Goal: Information Seeking & Learning: Check status

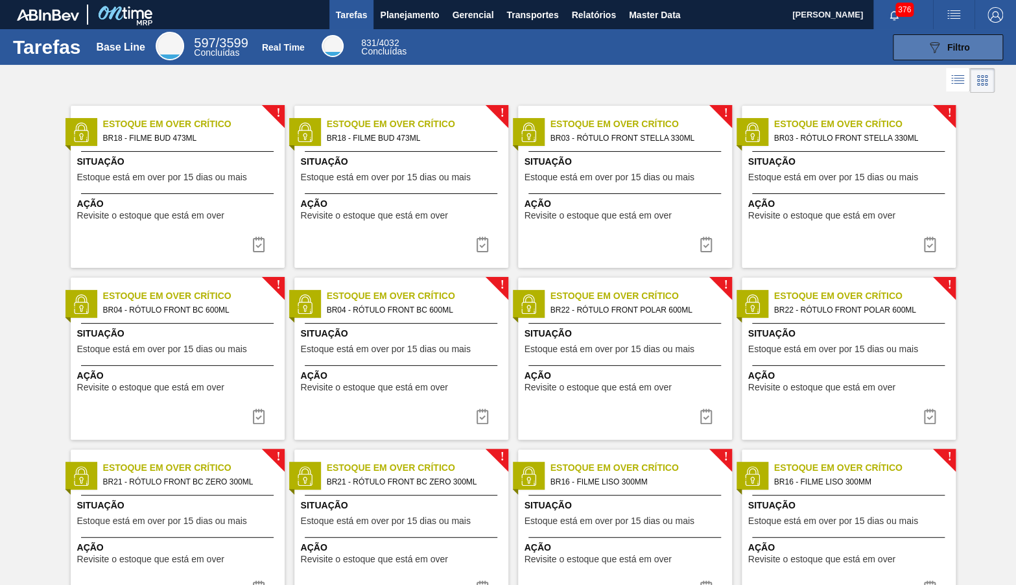
click at [934, 47] on icon "089F7B8B-B2A5-4AFE-B5C0-19BA573D28AC" at bounding box center [935, 48] width 16 height 16
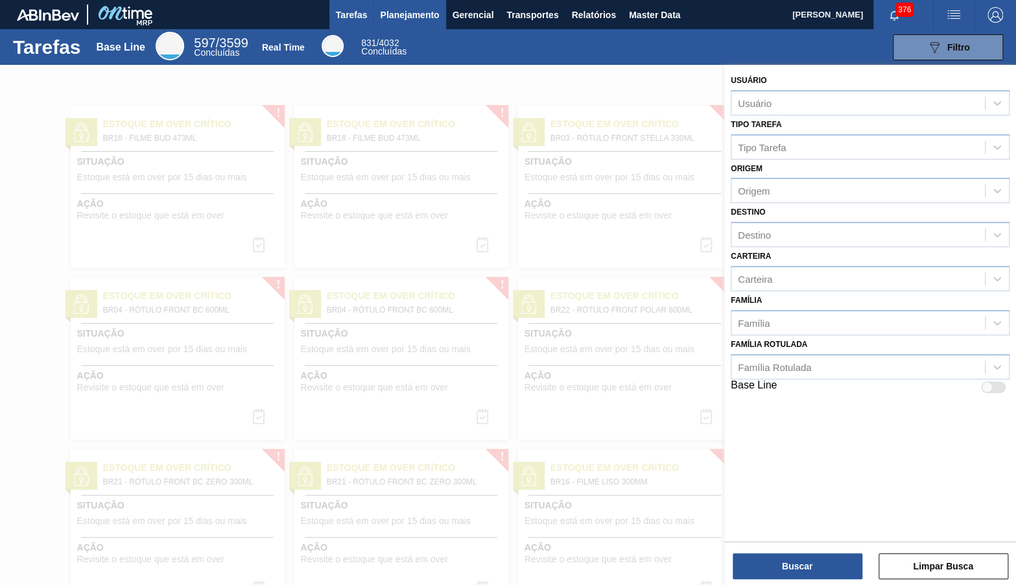
click at [415, 7] on button "Planejamento" at bounding box center [409, 14] width 72 height 29
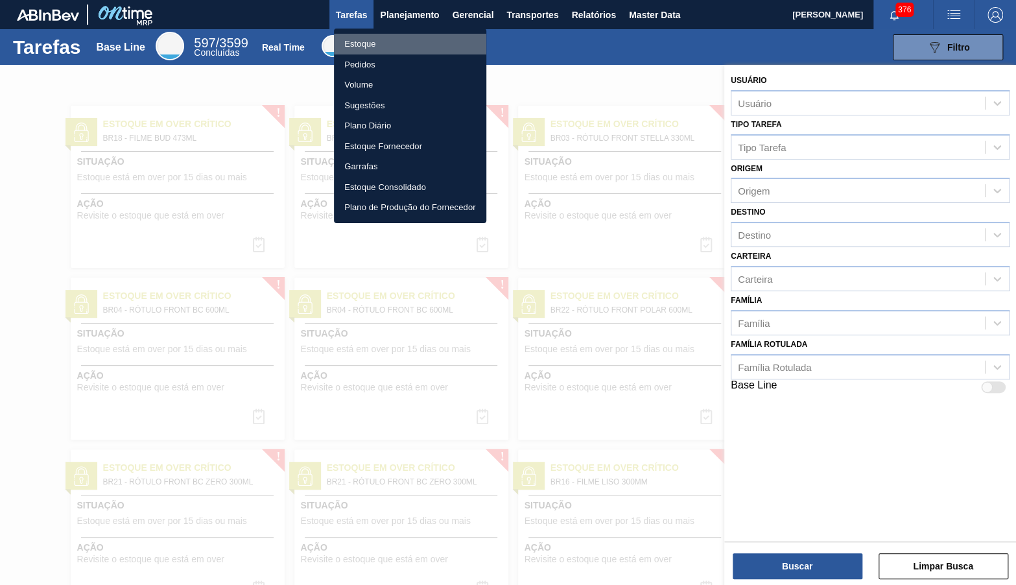
click at [387, 46] on li "Estoque" at bounding box center [410, 44] width 152 height 21
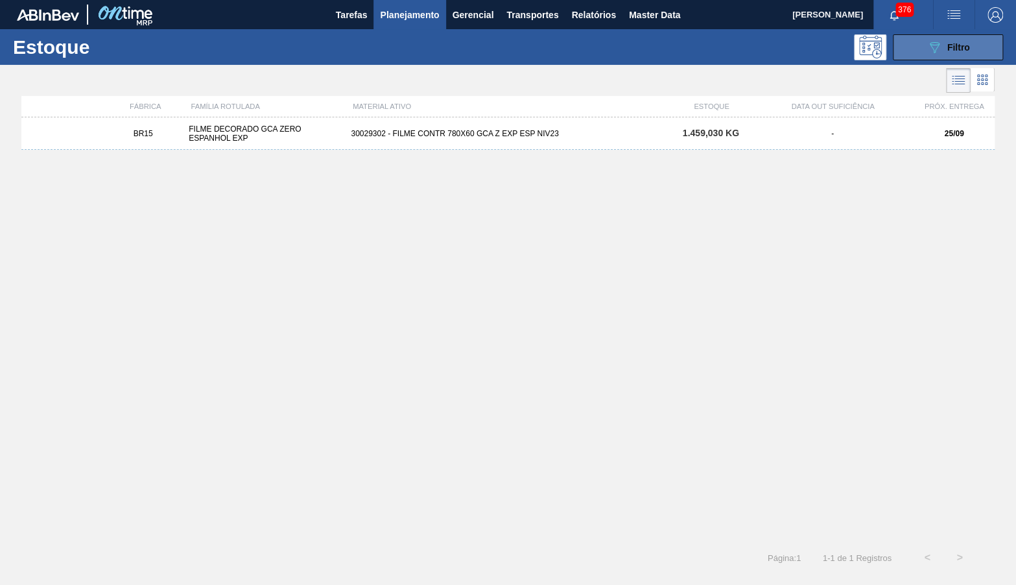
click at [935, 47] on icon "089F7B8B-B2A5-4AFE-B5C0-19BA573D28AC" at bounding box center [935, 48] width 16 height 16
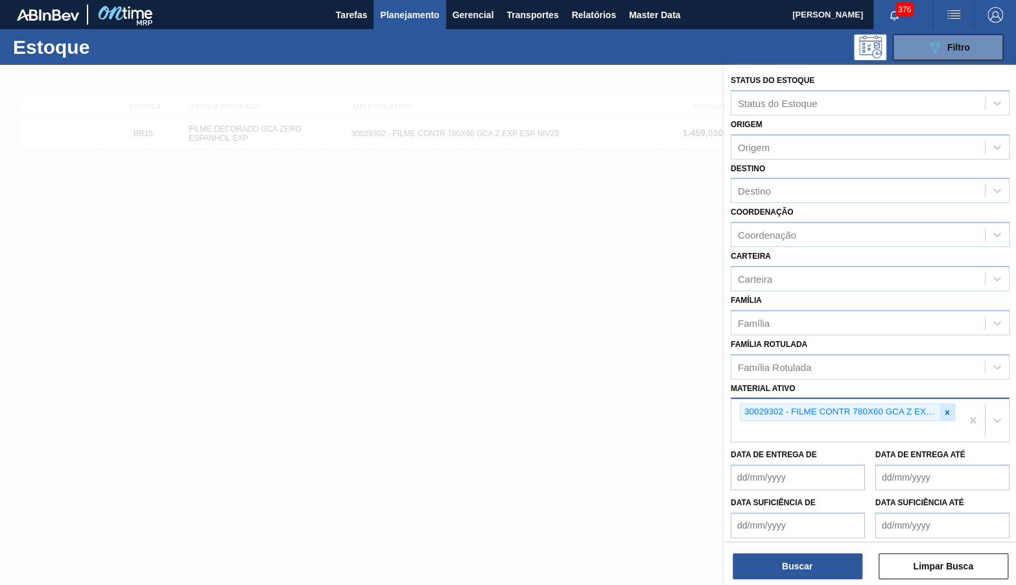
click at [953, 404] on div at bounding box center [947, 412] width 14 height 16
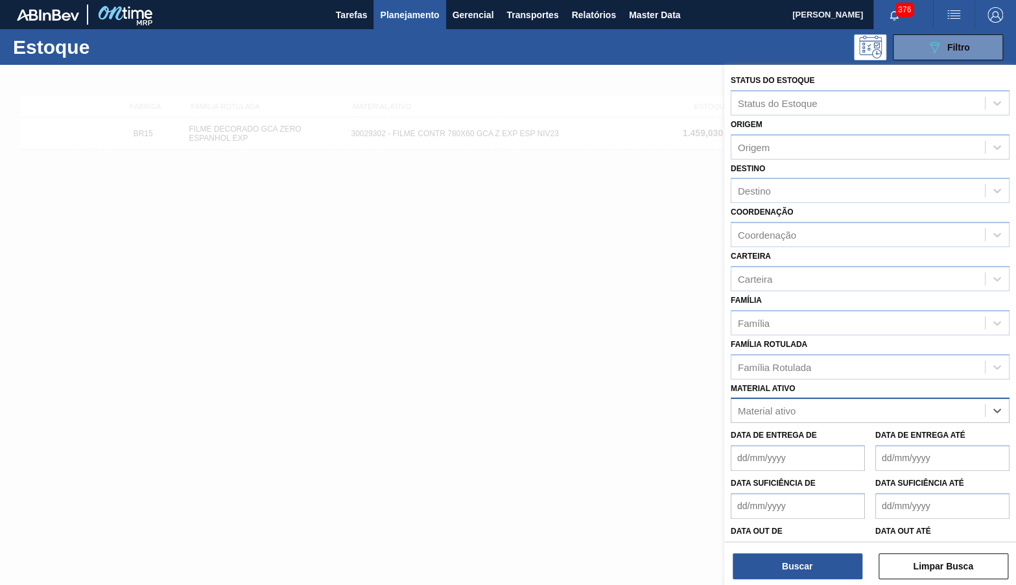
paste ativo "30034290"
type ativo "30034290"
click at [841, 431] on div "30034290 - FILME 620X80 BUD ZERO 350 SLK C8" at bounding box center [870, 443] width 279 height 24
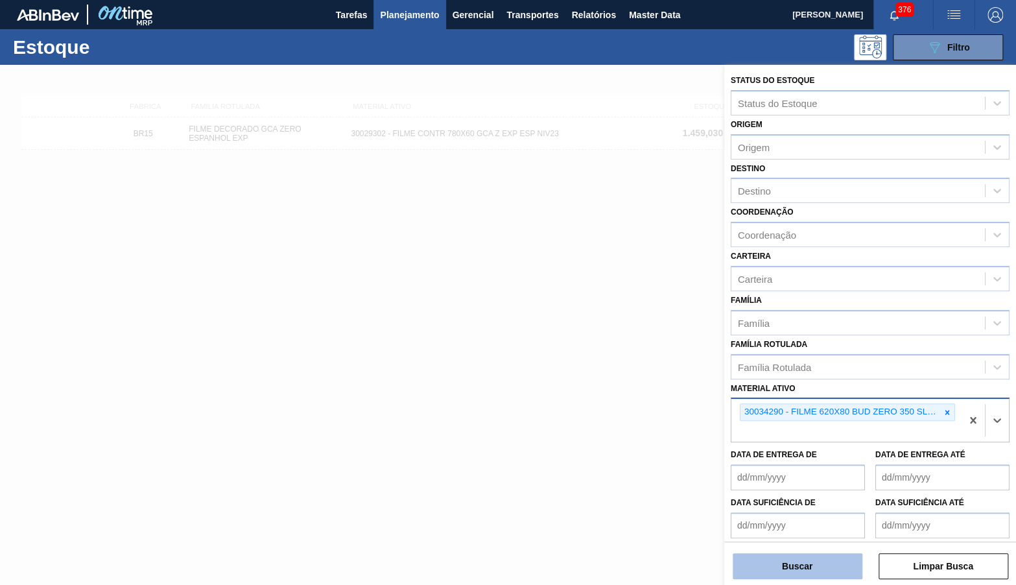
click at [822, 579] on button "Buscar" at bounding box center [798, 566] width 130 height 26
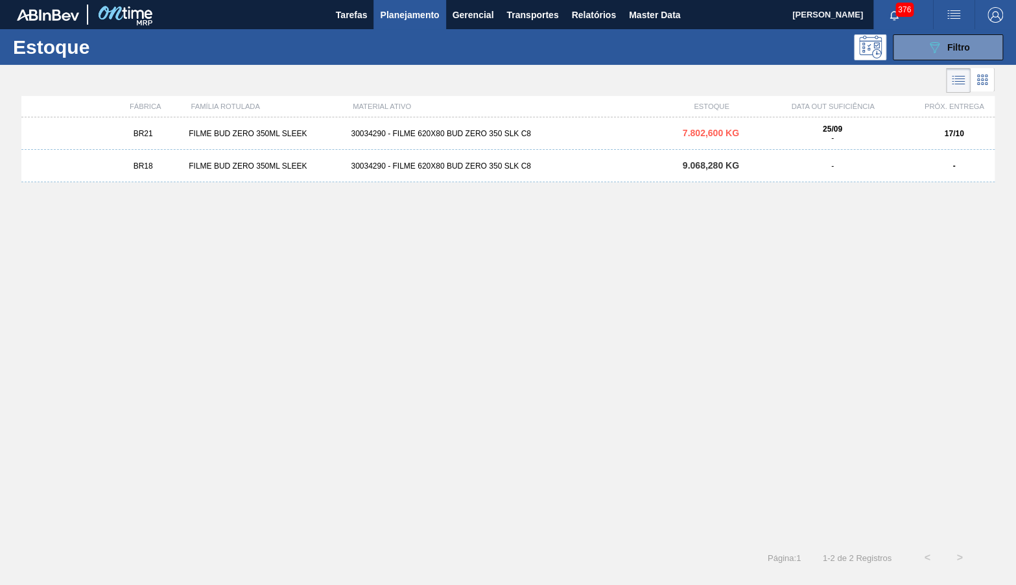
click at [539, 145] on div "BR21 FILME BUD ZERO 350ML SLEEK 30034290 - FILME 620X80 BUD ZERO 350 SLK C8 7.8…" at bounding box center [507, 133] width 973 height 32
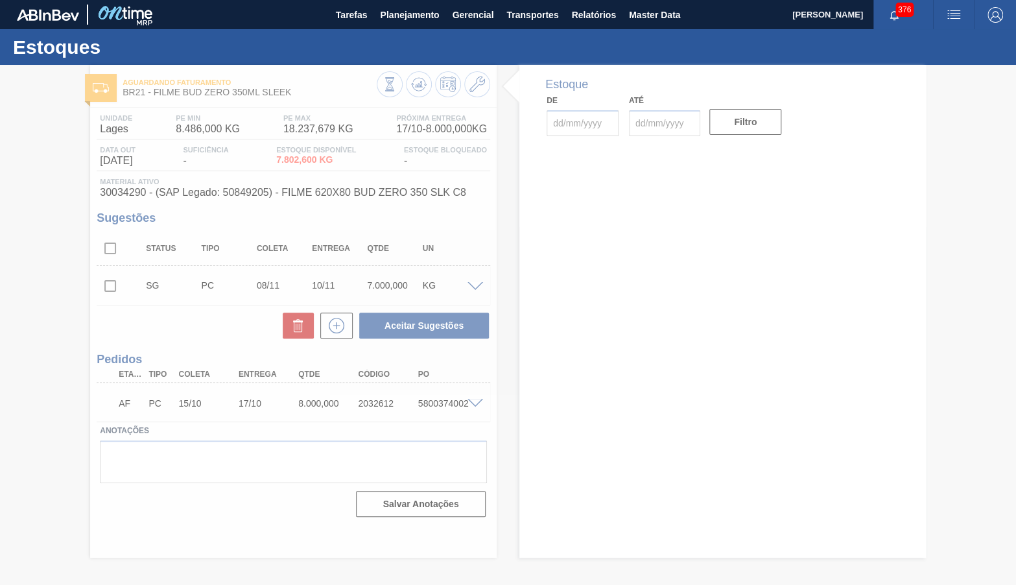
type input "[DATE]"
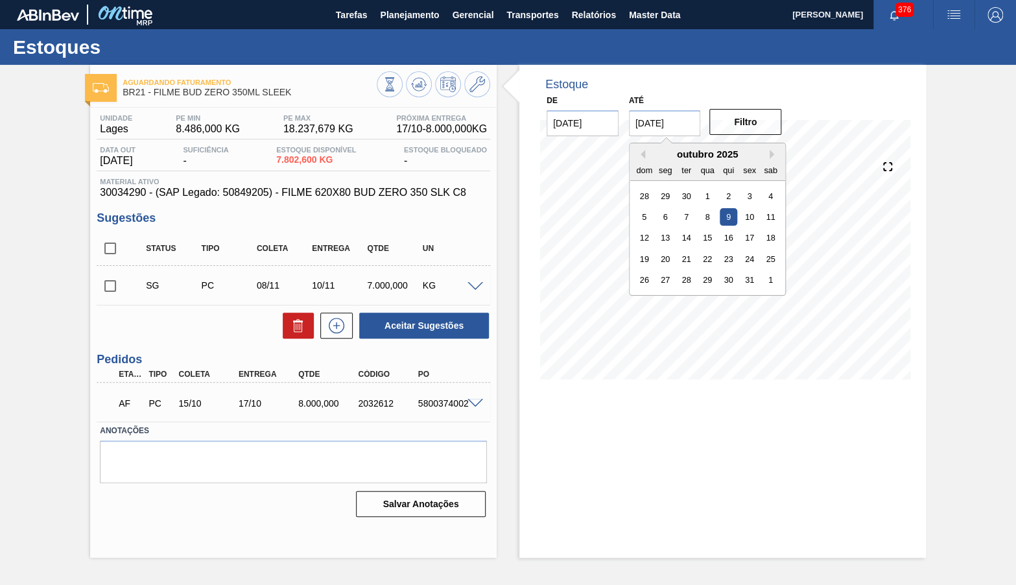
click at [629, 121] on input "09/10/2025" at bounding box center [665, 123] width 72 height 26
click at [740, 271] on div "31" at bounding box center [749, 280] width 18 height 18
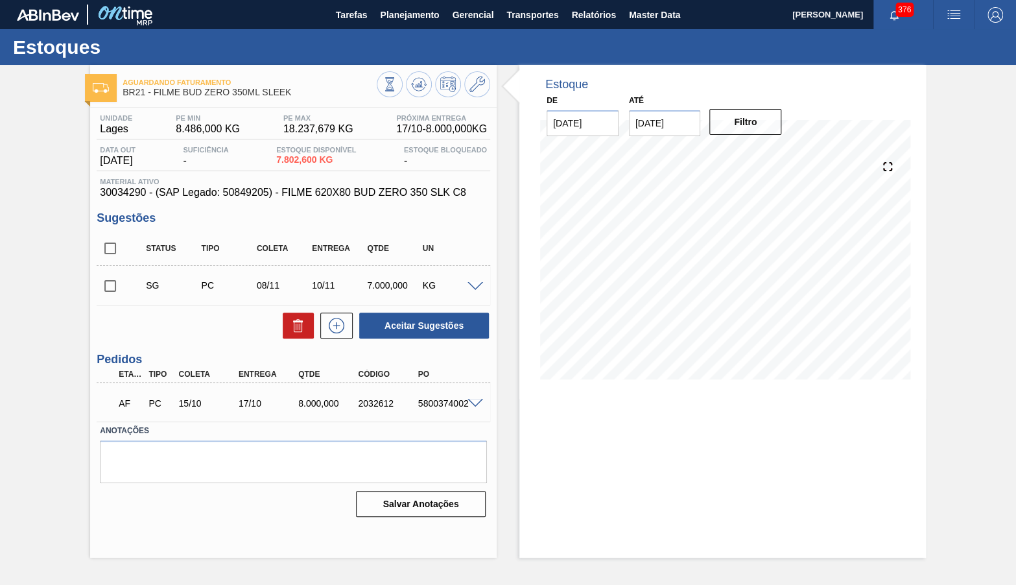
type input "[DATE]"
click at [763, 128] on button "Filtro" at bounding box center [745, 122] width 72 height 26
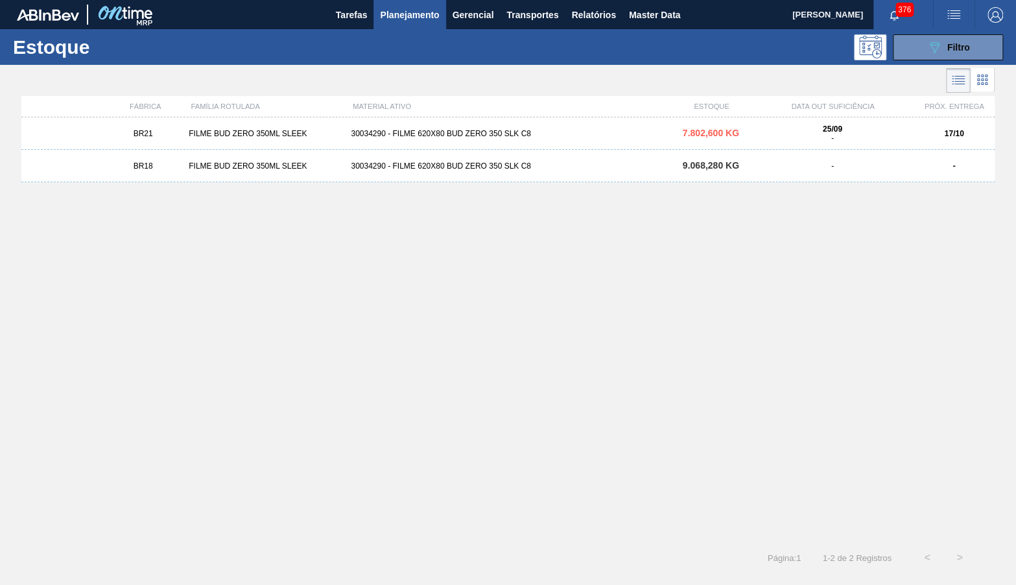
click at [707, 172] on div "BR18 FILME BUD ZERO 350ML SLEEK 30034290 - FILME 620X80 BUD ZERO 350 SLK C8 9.0…" at bounding box center [507, 166] width 973 height 32
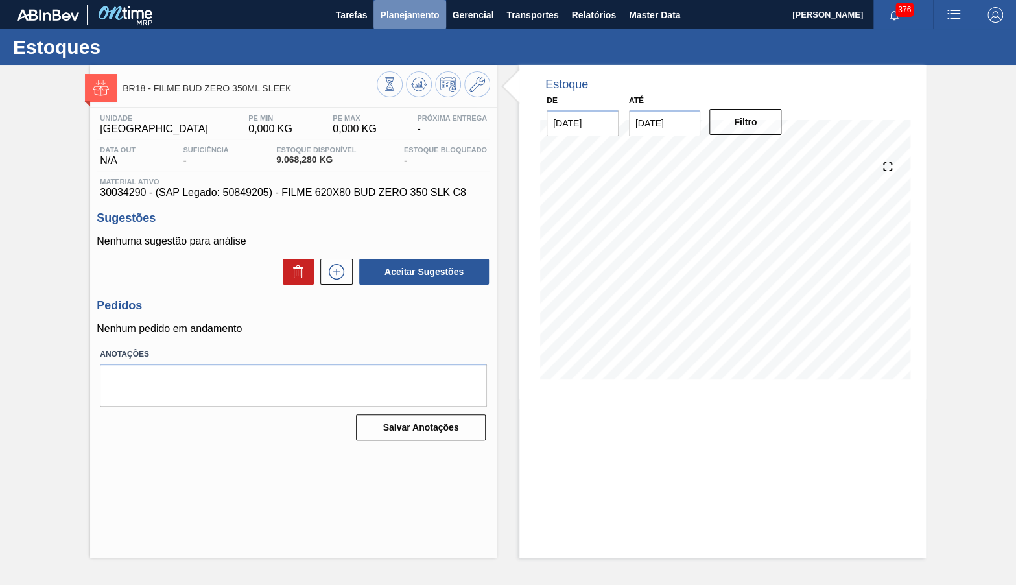
click at [425, 11] on span "Planejamento" at bounding box center [409, 15] width 59 height 16
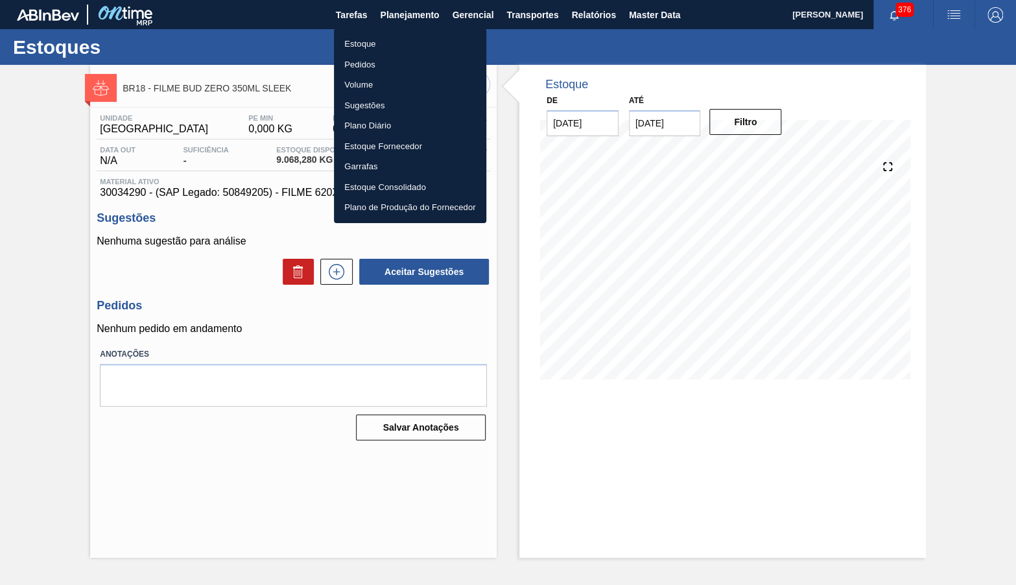
click at [375, 63] on li "Pedidos" at bounding box center [410, 64] width 152 height 21
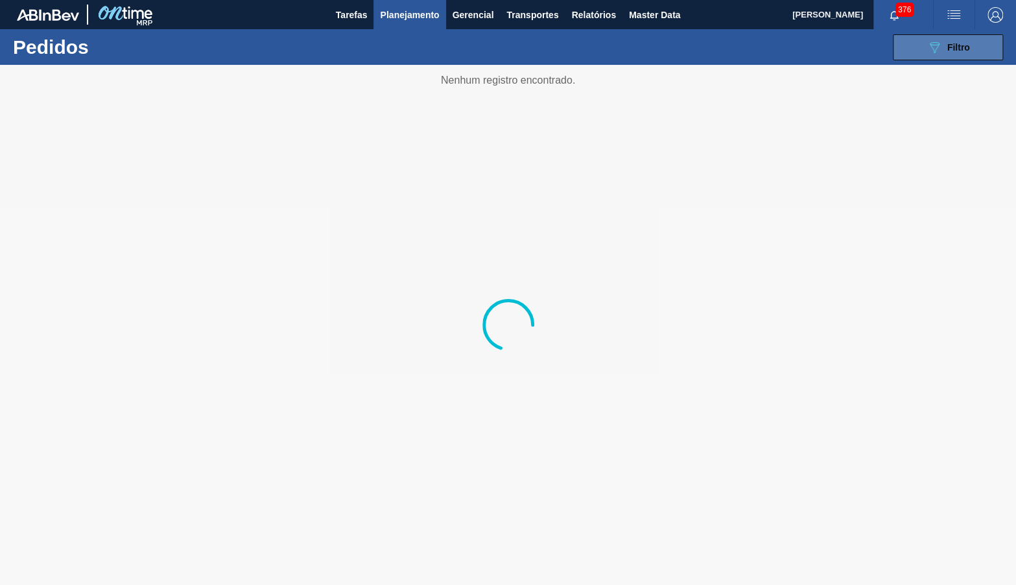
click at [906, 54] on button "089F7B8B-B2A5-4AFE-B5C0-19BA573D28AC Filtro" at bounding box center [948, 47] width 110 height 26
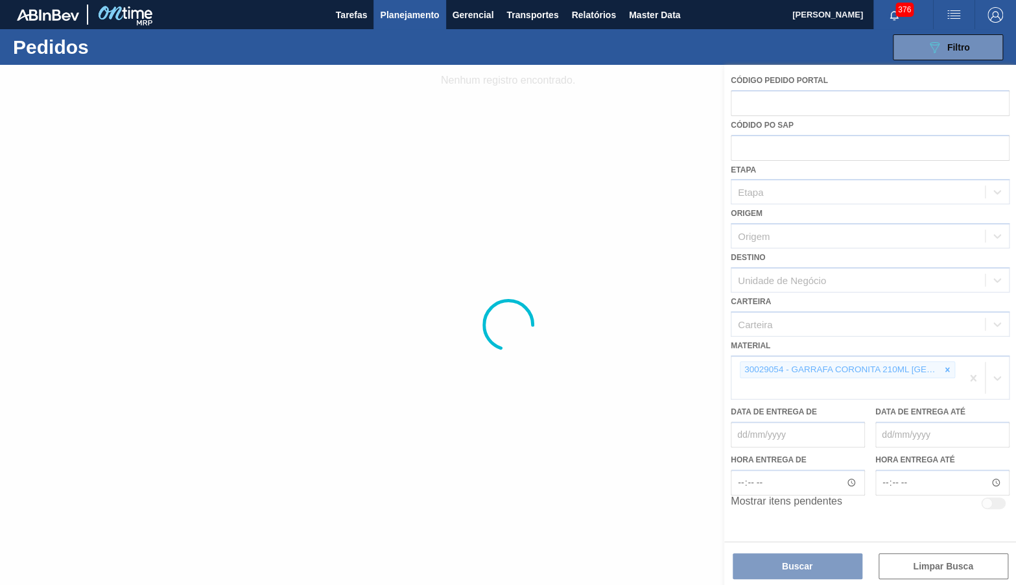
click at [948, 353] on div at bounding box center [508, 325] width 1016 height 520
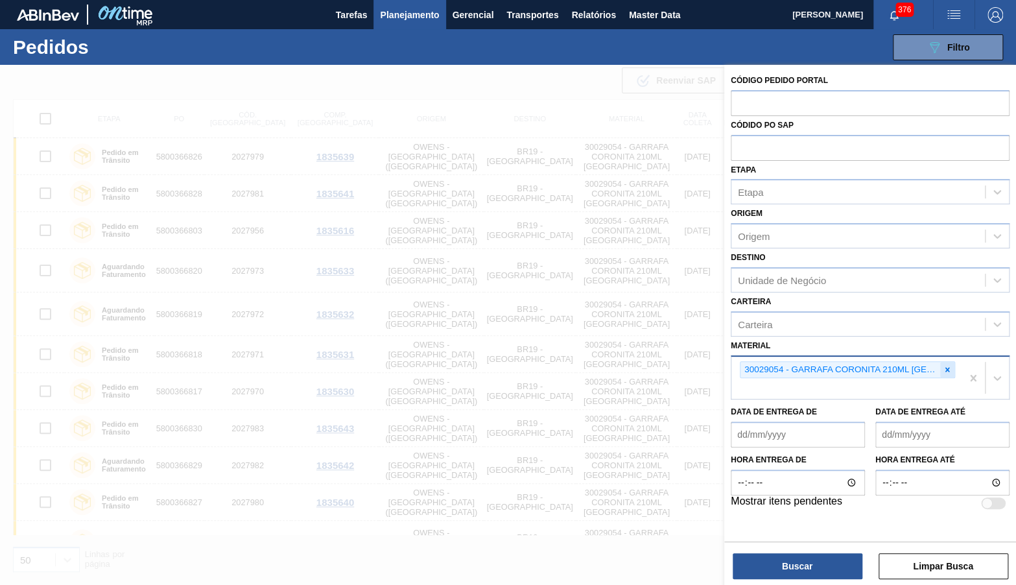
click at [944, 362] on div at bounding box center [947, 370] width 14 height 16
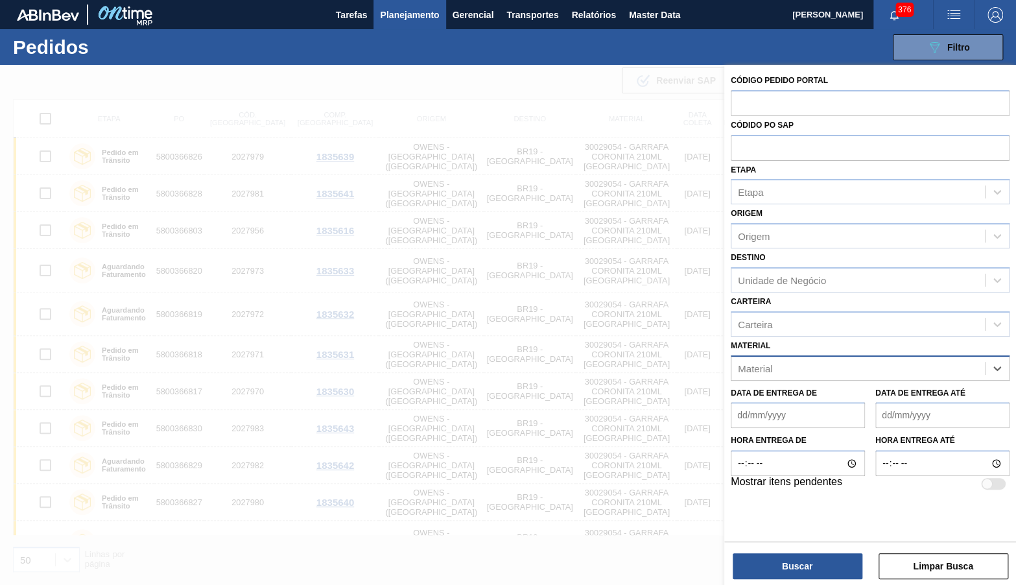
paste input "5800352255"
type input "5800352255"
click at [785, 161] on div "Etapa Etapa" at bounding box center [870, 183] width 279 height 44
click at [779, 135] on input "text" at bounding box center [870, 147] width 279 height 25
paste input "text"
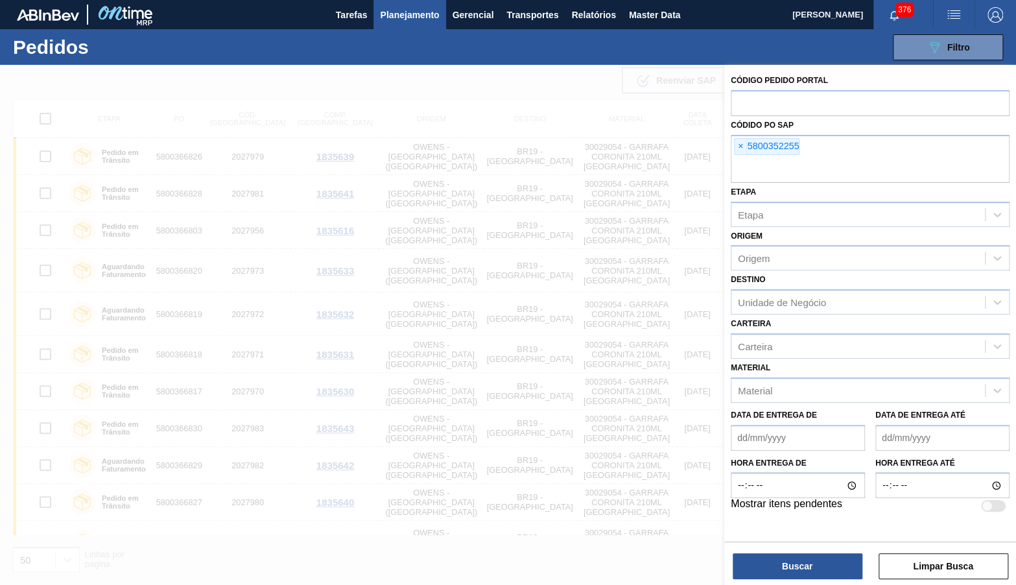
click at [812, 550] on div "Buscar Limpar Busca" at bounding box center [870, 559] width 292 height 36
click at [812, 567] on button "Buscar" at bounding box center [798, 566] width 130 height 26
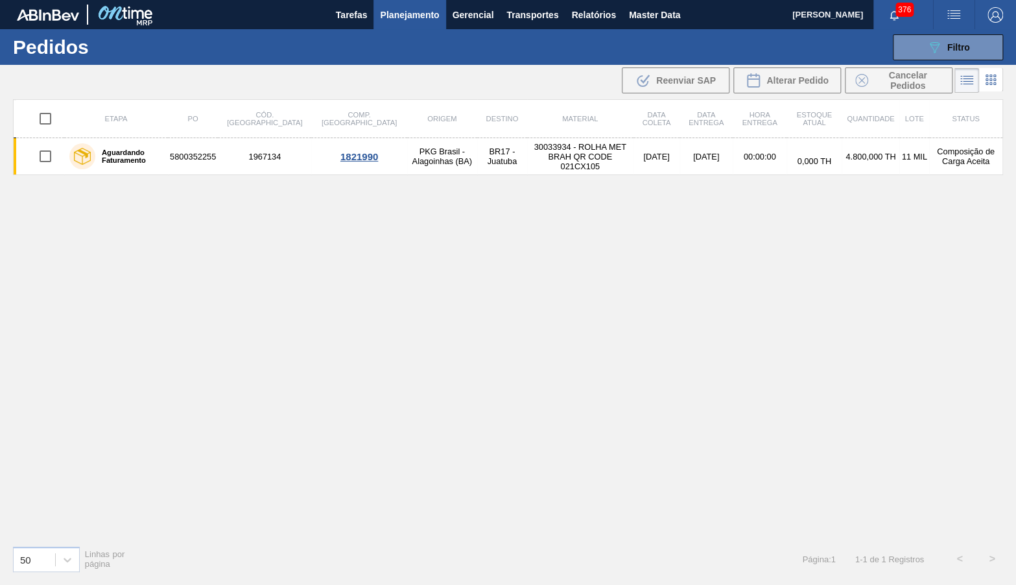
click at [32, 424] on div "Etapa PO Cód. Pedido Comp. Carga Origem Destino Material Data coleta Data entre…" at bounding box center [508, 317] width 990 height 436
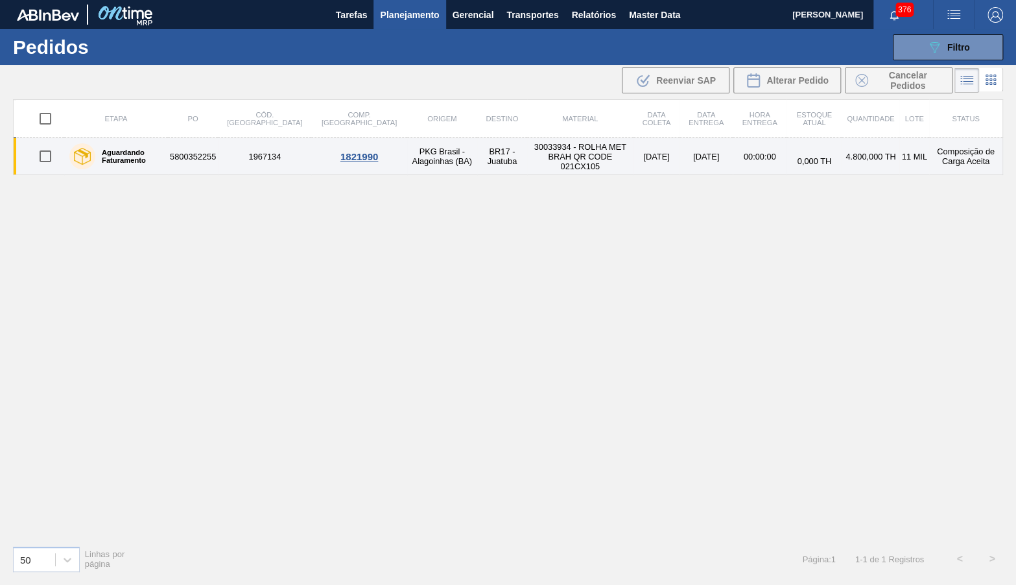
click at [550, 155] on td "30033934 - ROLHA MET BRAH QR CODE 021CX105" at bounding box center [580, 156] width 106 height 37
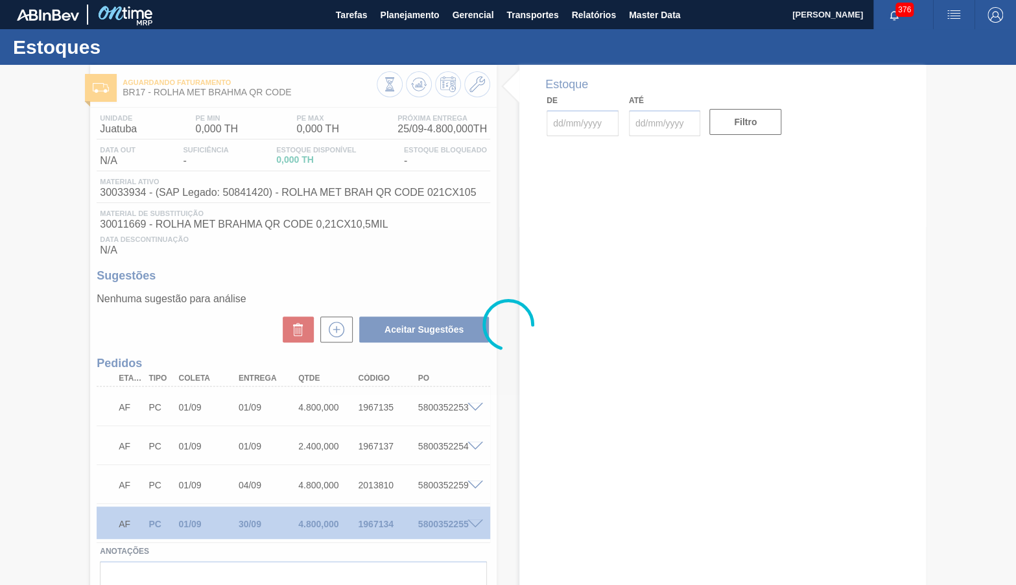
type input "[DATE]"
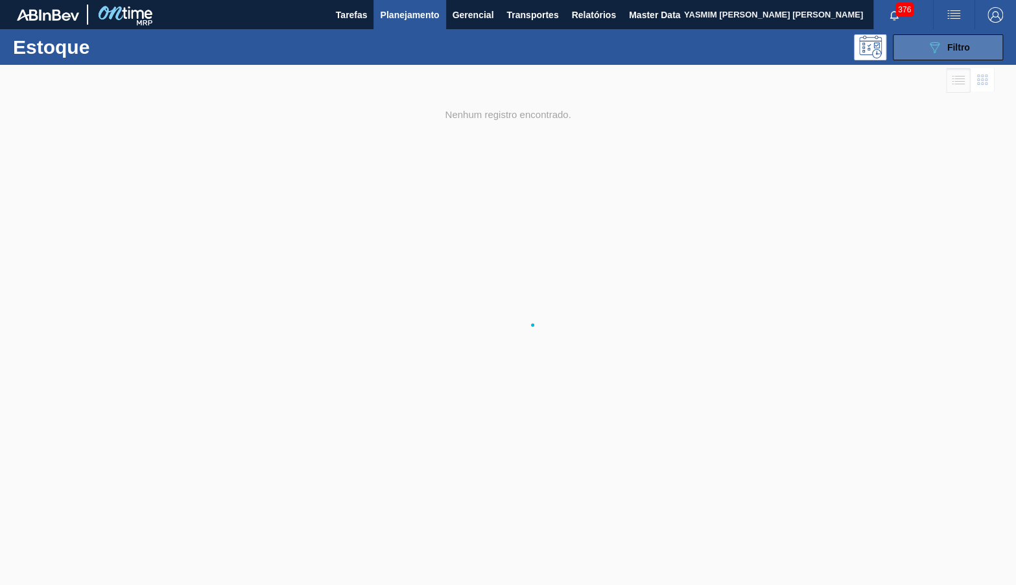
click at [969, 46] on span "Filtro" at bounding box center [958, 47] width 23 height 10
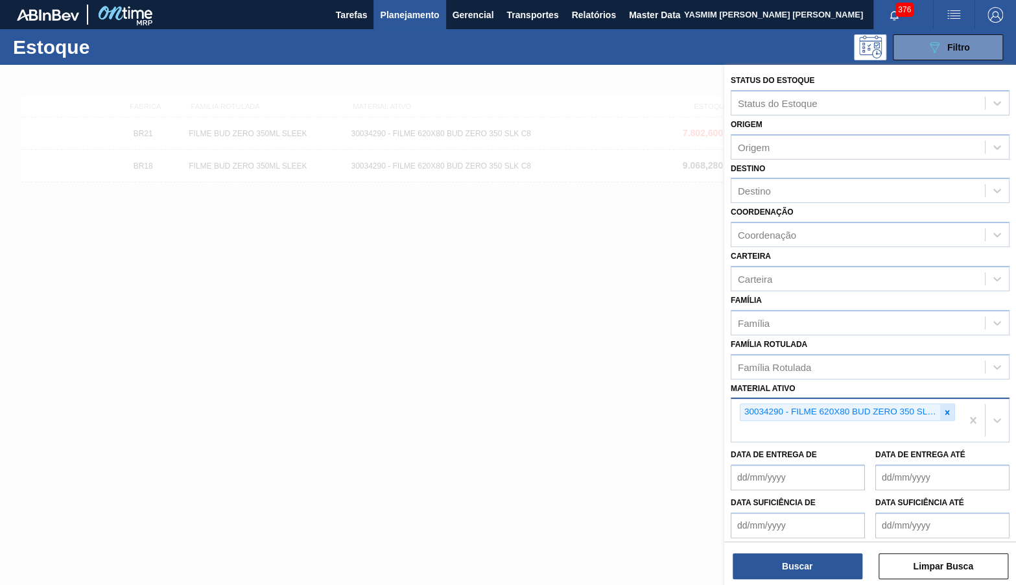
click at [948, 408] on icon at bounding box center [947, 412] width 9 height 9
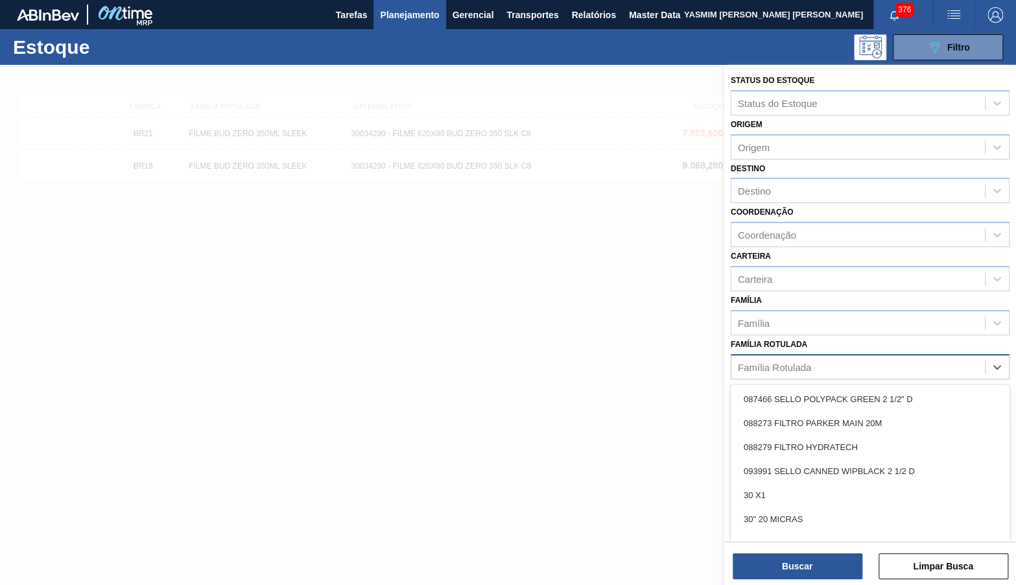
click at [796, 361] on div "Família Rotulada" at bounding box center [774, 366] width 73 height 11
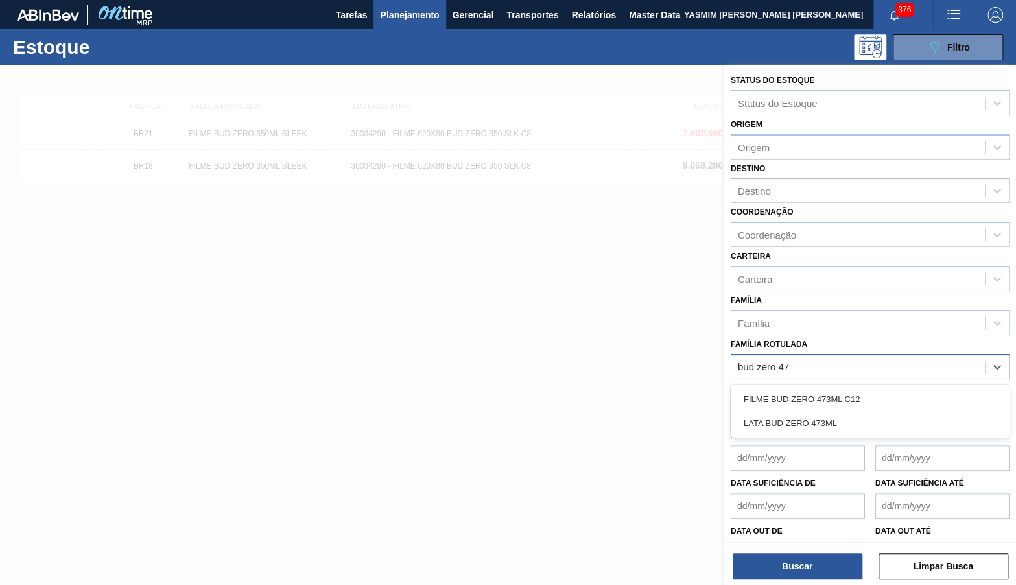
type Rotulada "bud zero 473"
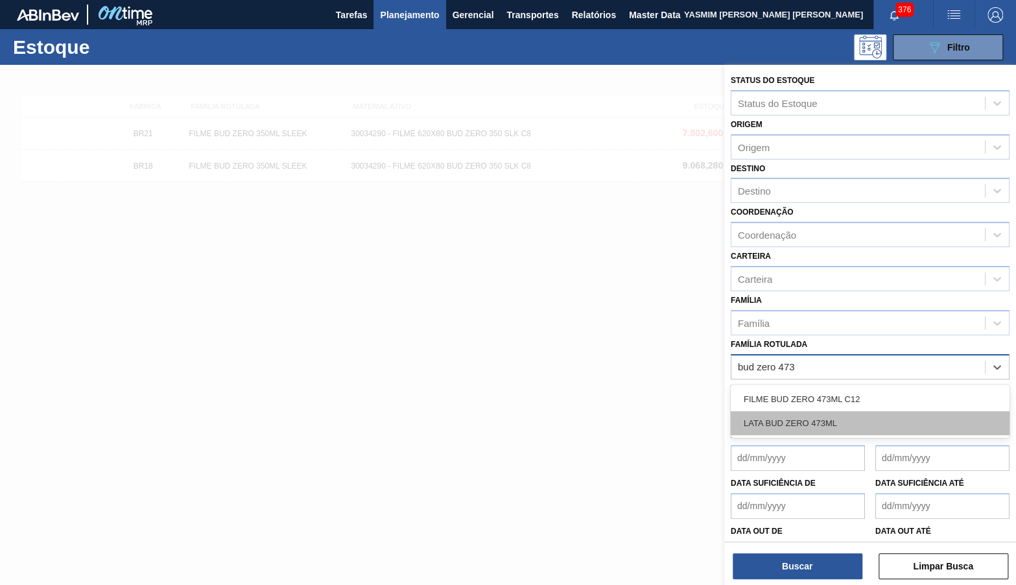
click at [807, 411] on div "LATA BUD ZERO 473ML" at bounding box center [870, 423] width 279 height 24
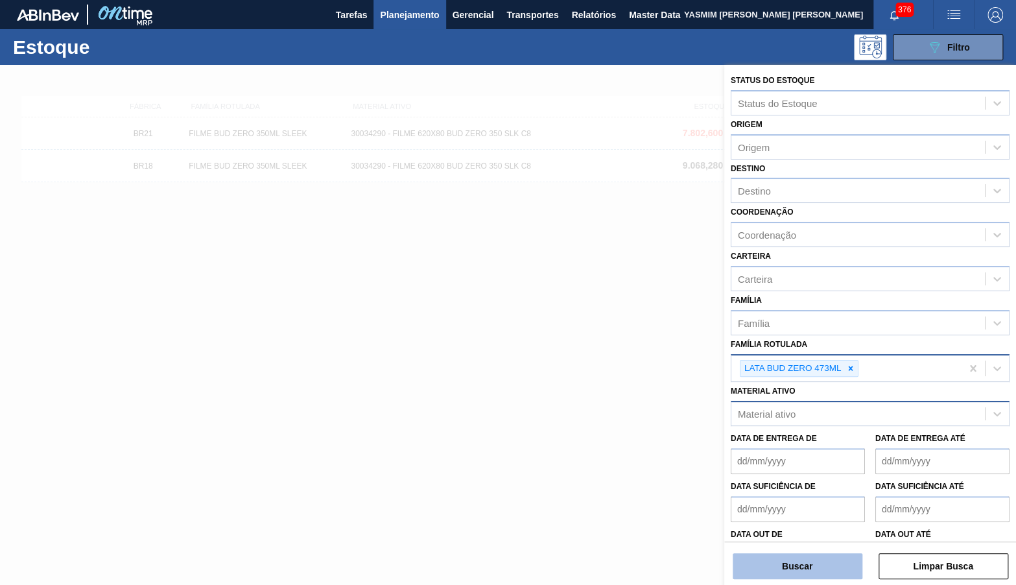
click at [812, 562] on button "Buscar" at bounding box center [798, 566] width 130 height 26
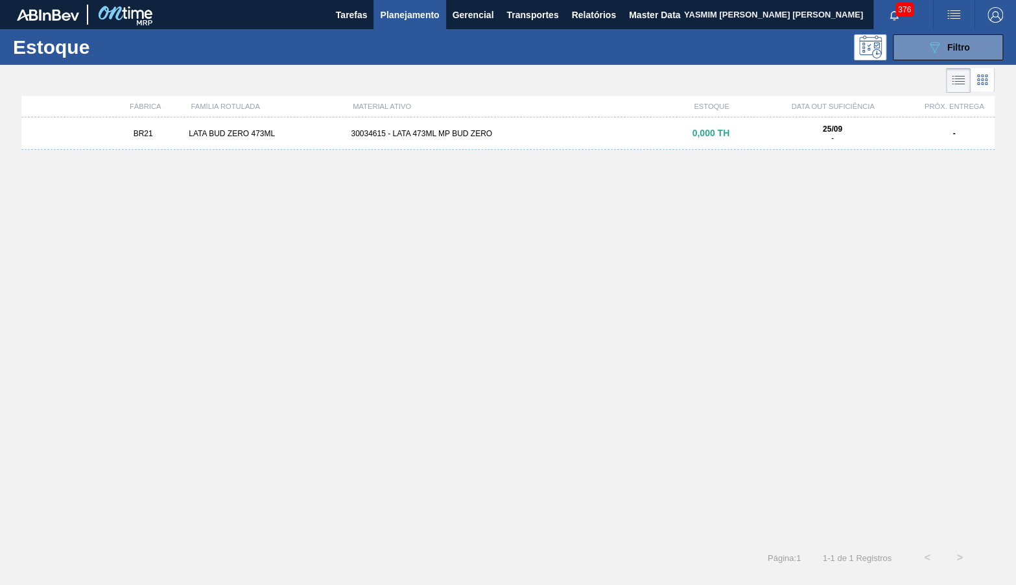
click at [573, 154] on div "BR21 LATA BUD ZERO 473ML 30034615 - LATA 473ML MP BUD ZERO 0,000 TH 25/09 - -" at bounding box center [507, 325] width 973 height 416
click at [559, 151] on div "BR21 LATA BUD ZERO 473ML 30034615 - LATA 473ML MP BUD ZERO 0,000 TH 25/09 - -" at bounding box center [507, 325] width 973 height 416
click at [537, 139] on div "BR21 LATA BUD ZERO 473ML 30034615 - LATA 473ML MP BUD ZERO 0,000 TH 25/09 - -" at bounding box center [507, 133] width 973 height 32
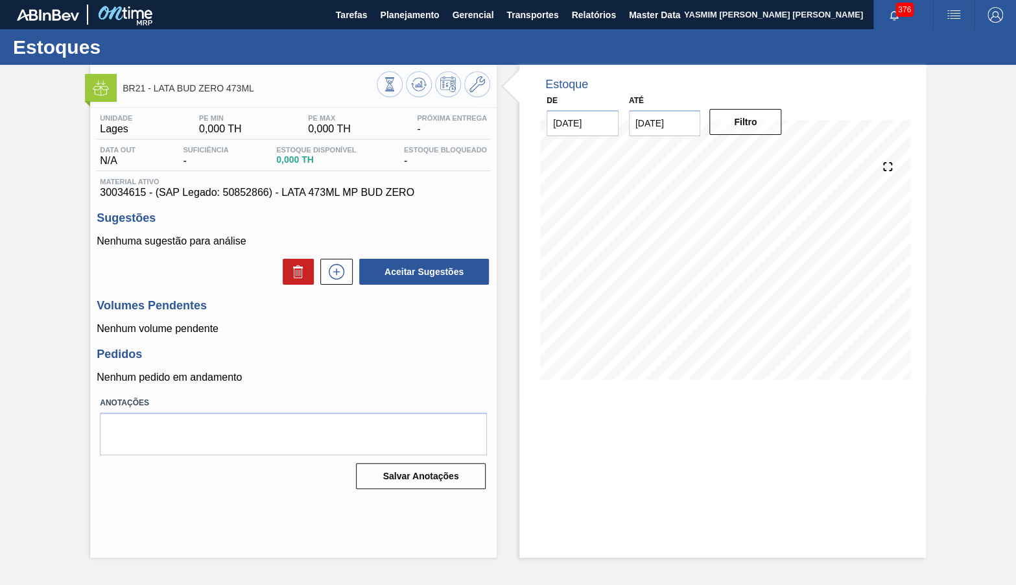
click at [304, 196] on span "30034615 - (SAP Legado: 50852866) - LATA 473ML MP BUD ZERO" at bounding box center [293, 193] width 387 height 12
click at [382, 185] on span "Material ativo" at bounding box center [293, 182] width 387 height 8
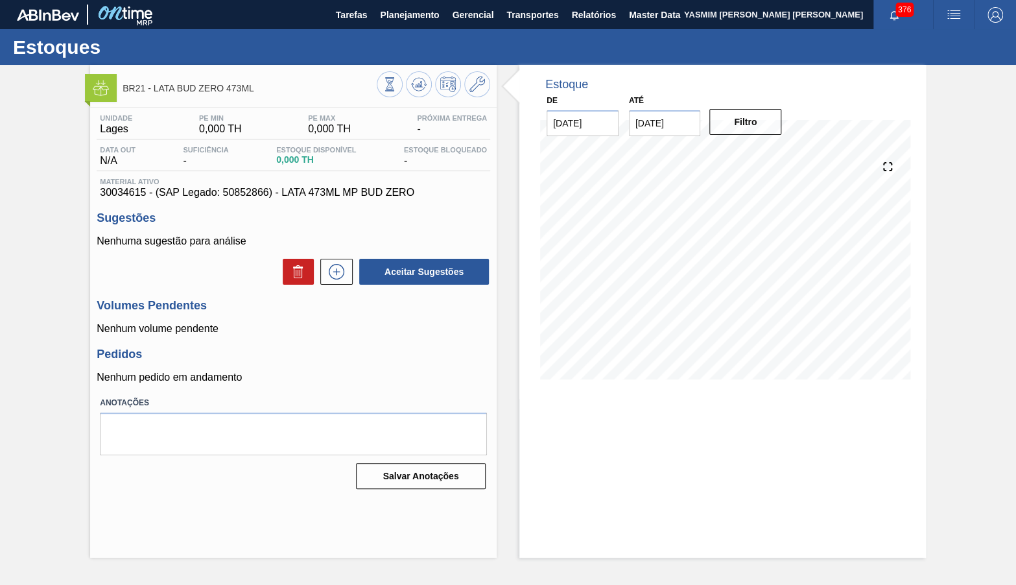
click at [368, 185] on span "Material ativo" at bounding box center [293, 182] width 387 height 8
click at [362, 192] on span "30034615 - (SAP Legado: 50852866) - LATA 473ML MP BUD ZERO" at bounding box center [293, 193] width 387 height 12
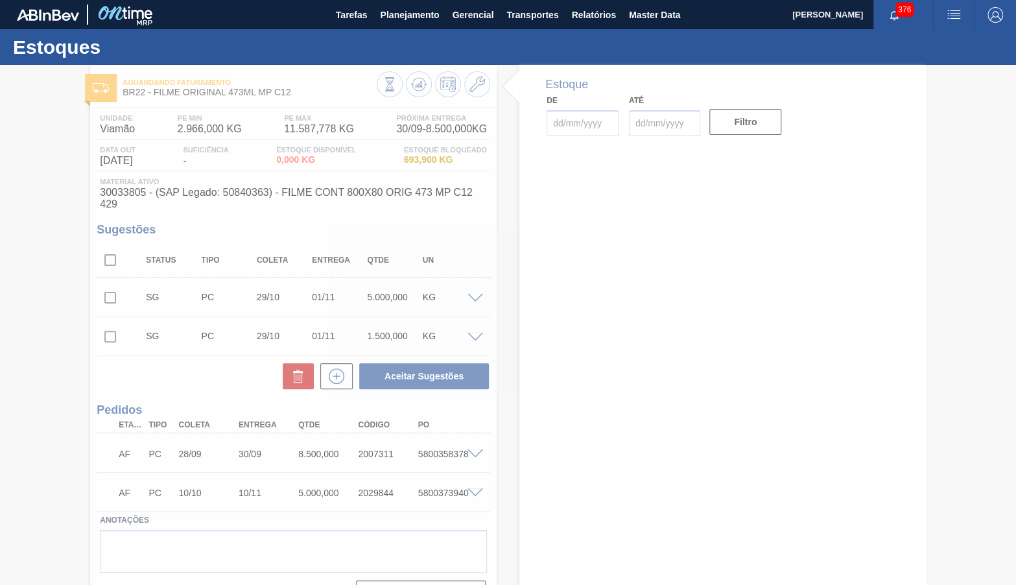
type input "[DATE]"
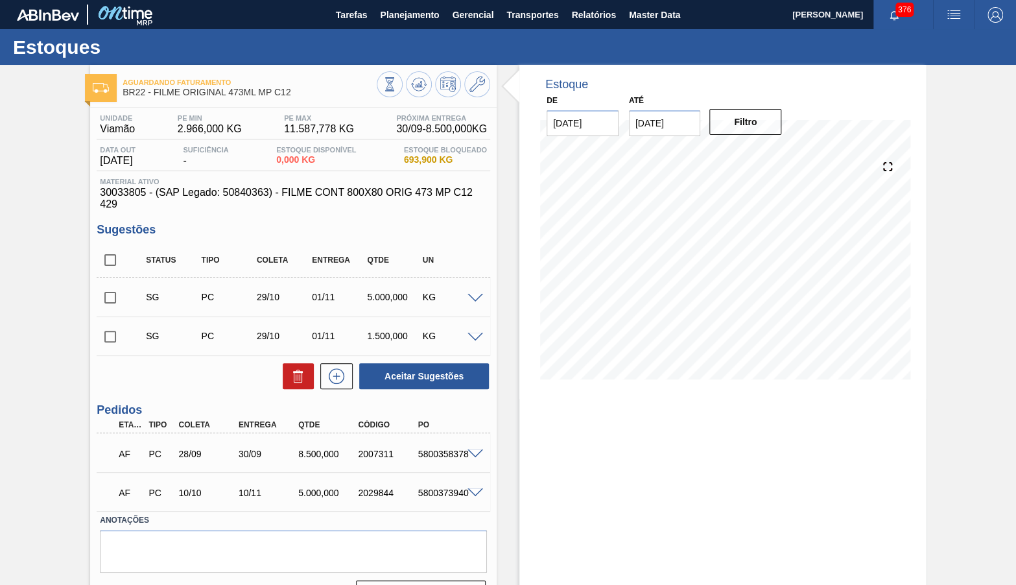
click at [478, 449] on span at bounding box center [476, 454] width 16 height 10
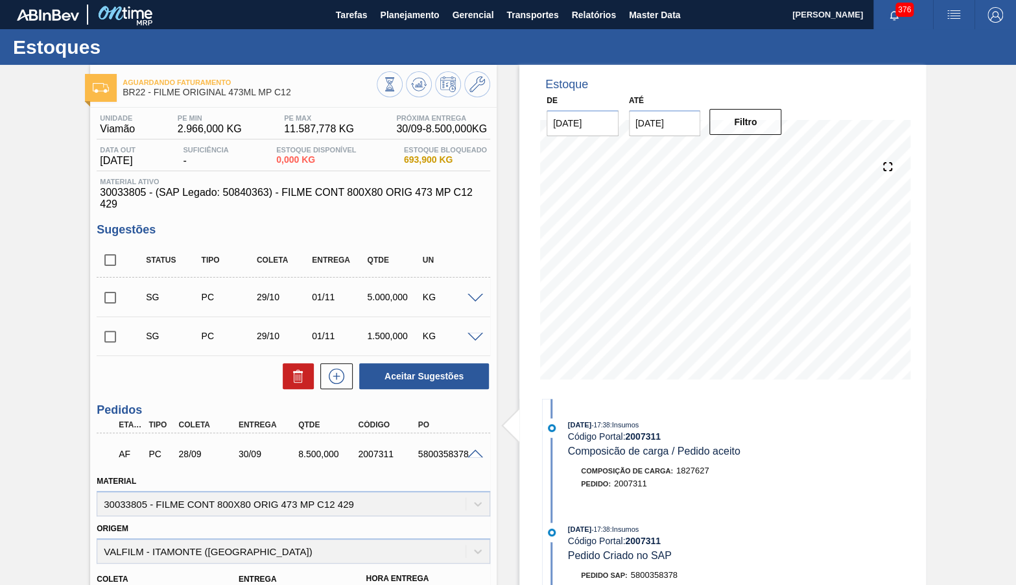
click at [482, 449] on span at bounding box center [476, 454] width 16 height 10
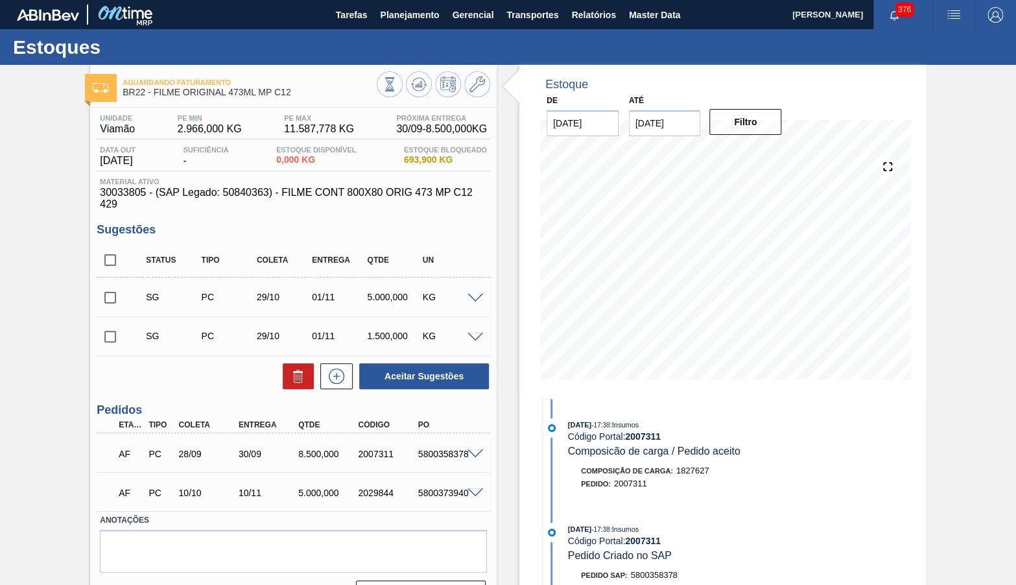
click at [497, 489] on div "Estoque De 25/09/2025 Até 31/10/2025 Filtro 28/08/2025 - 17:38 : Insumos Código…" at bounding box center [711, 341] width 429 height 552
click at [265, 185] on span "Material ativo" at bounding box center [293, 182] width 387 height 8
click at [390, 88] on icon at bounding box center [390, 84] width 14 height 14
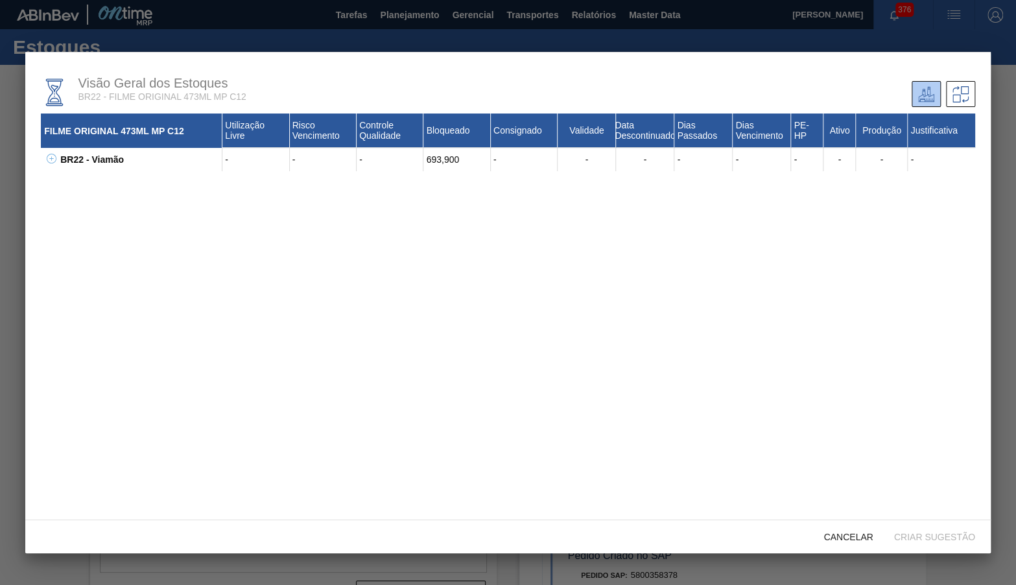
click at [55, 159] on button at bounding box center [49, 159] width 13 height 13
click at [70, 180] on icon at bounding box center [68, 182] width 10 height 10
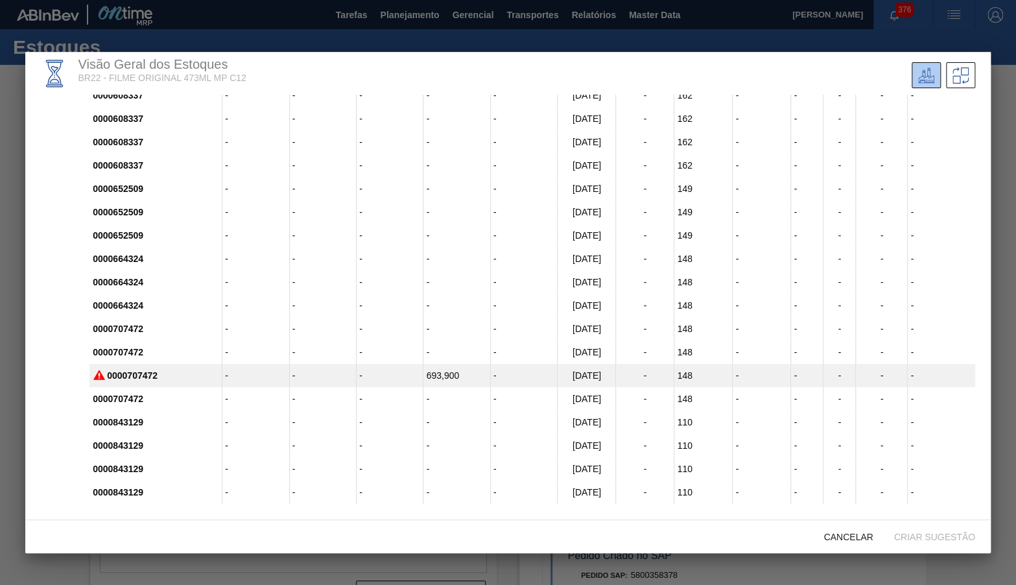
scroll to position [20, 0]
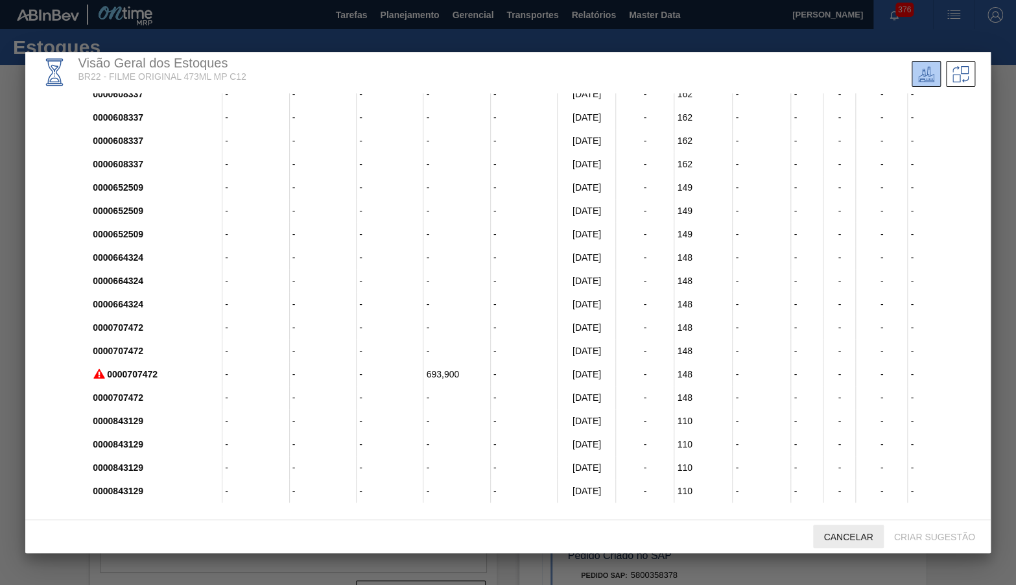
click at [840, 541] on span "Cancelar" at bounding box center [848, 537] width 70 height 10
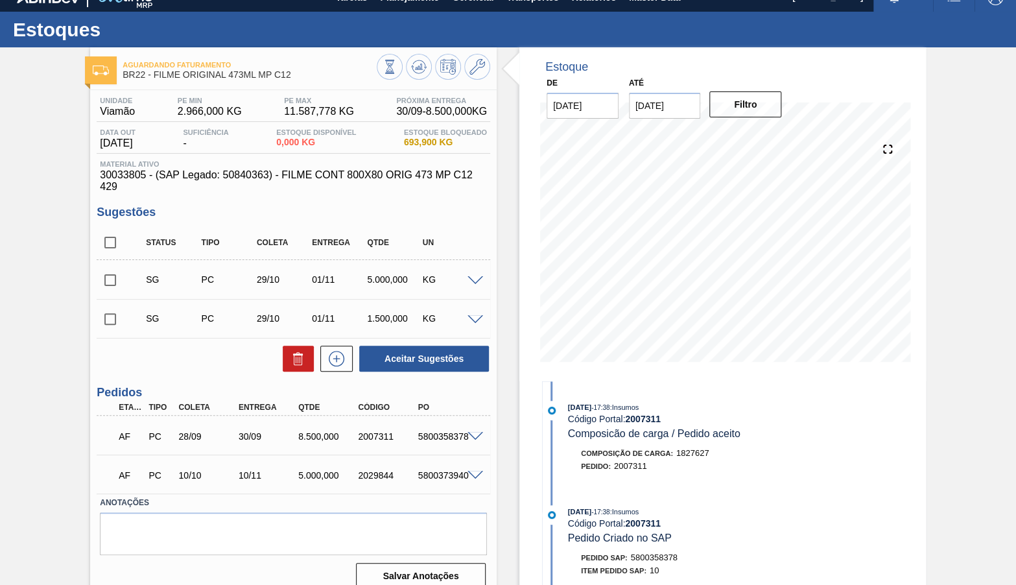
scroll to position [18, 0]
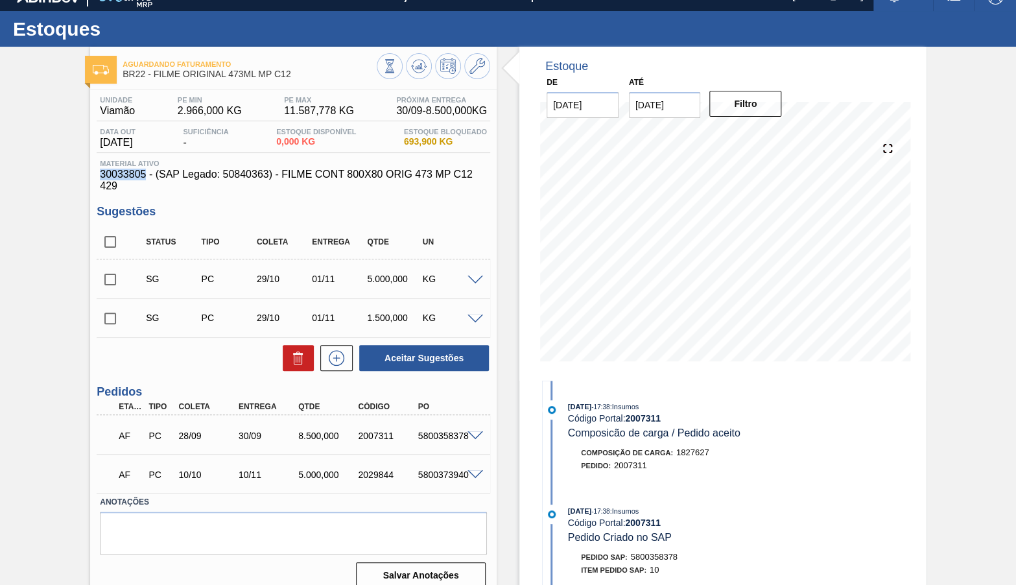
drag, startPoint x: 139, startPoint y: 176, endPoint x: 95, endPoint y: 176, distance: 44.1
click at [95, 176] on div "Unidade Viamão PE MIN 2.966,000 KG PE MAX 11.587,778 KG Próxima Entrega 30/09 -…" at bounding box center [293, 340] width 407 height 503
drag, startPoint x: 150, startPoint y: 74, endPoint x: 296, endPoint y: 78, distance: 146.6
click at [296, 78] on span "BR22 - FILME ORIGINAL 473ML MP C12" at bounding box center [250, 74] width 254 height 10
copy span "FILME ORIGINAL 473ML MP C12"
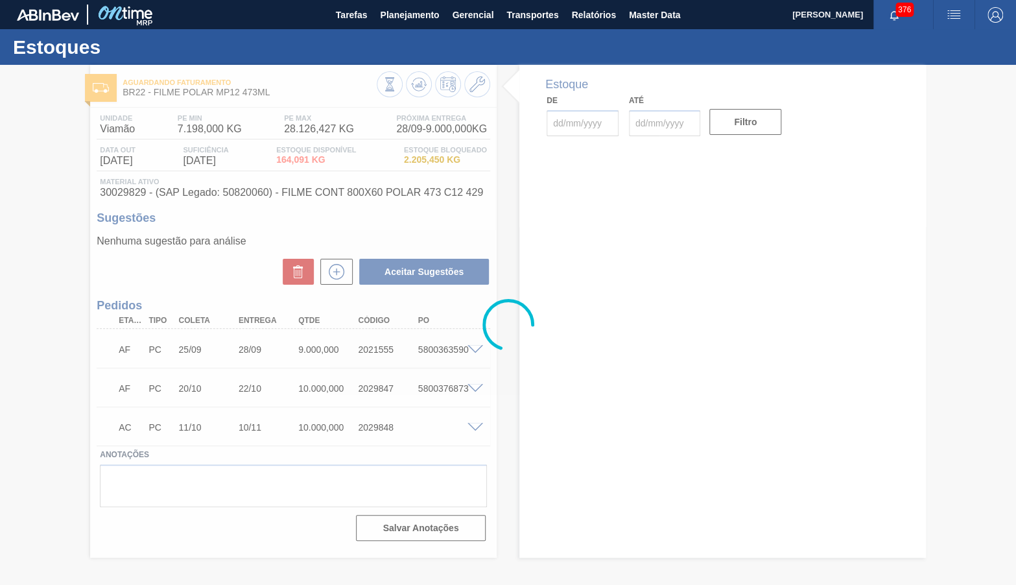
type input "[DATE]"
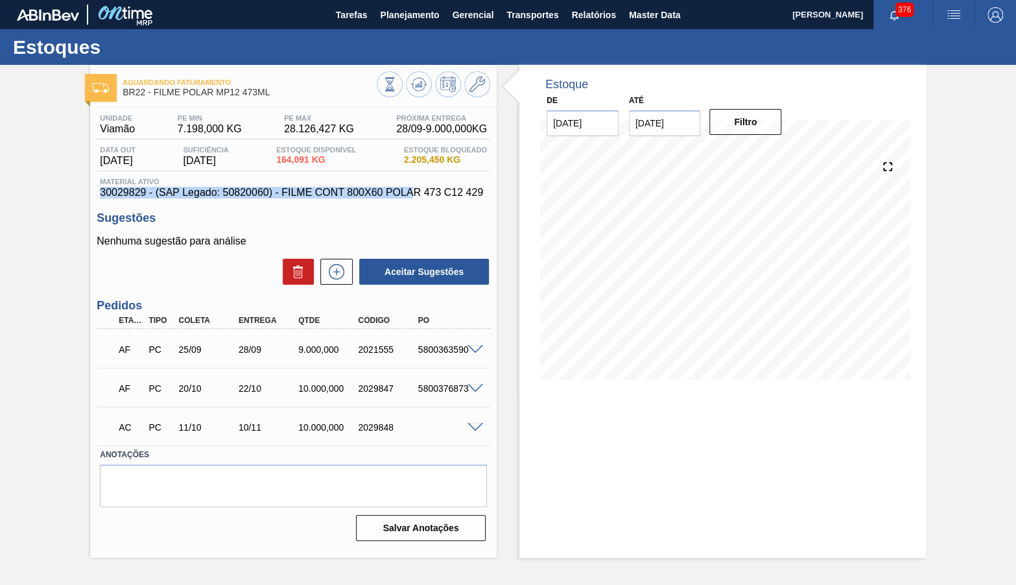
click at [373, 188] on div "Material ativo 30029829 - (SAP Legado: 50820060) - FILME CONT 800X60 POLAR 473 …" at bounding box center [294, 188] width 394 height 21
click at [387, 196] on span "30029829 - (SAP Legado: 50820060) - FILME CONT 800X60 POLAR 473 C12 429" at bounding box center [293, 193] width 387 height 12
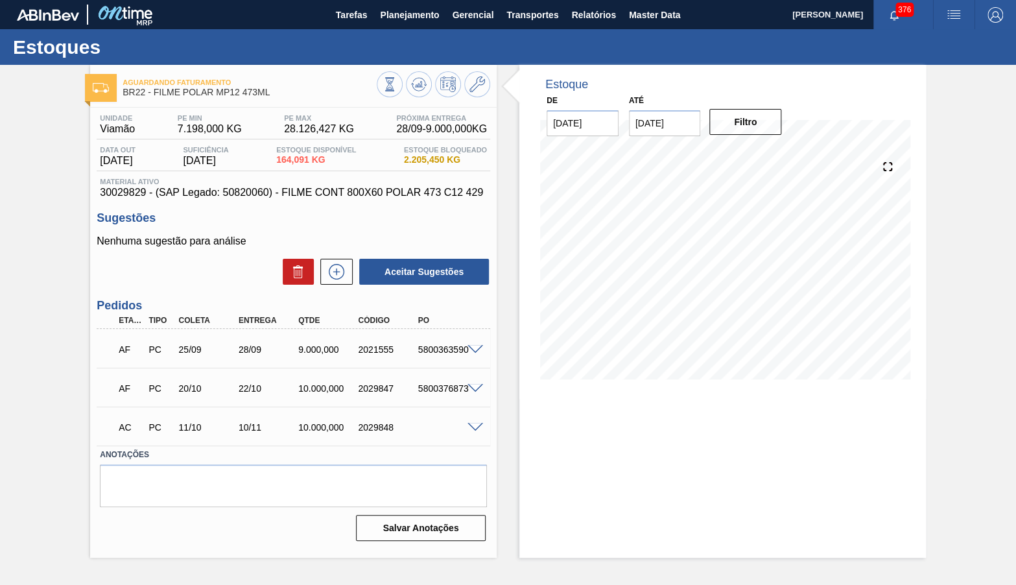
click at [387, 196] on span "30029829 - (SAP Legado: 50820060) - FILME CONT 800X60 POLAR 473 C12 429" at bounding box center [293, 193] width 387 height 12
click at [597, 442] on div "Estoque De 25/09/2025 Até 31/10/2025 Filtro 07/10 Projeção de Estoque 5,729.606…" at bounding box center [722, 311] width 407 height 493
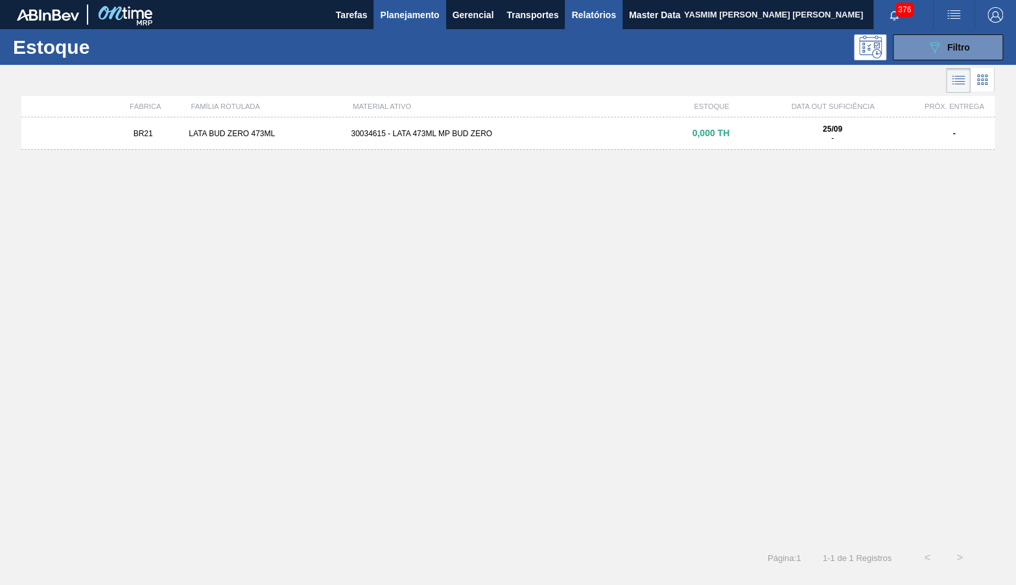
click at [617, 18] on button "Relatórios" at bounding box center [593, 14] width 57 height 29
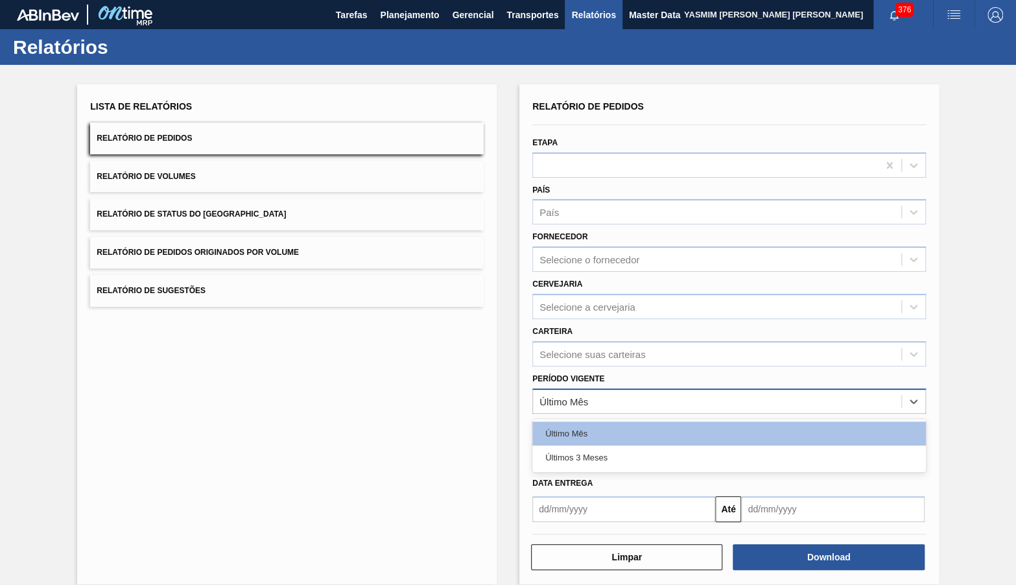
click at [582, 392] on div "Último Mês" at bounding box center [717, 401] width 368 height 19
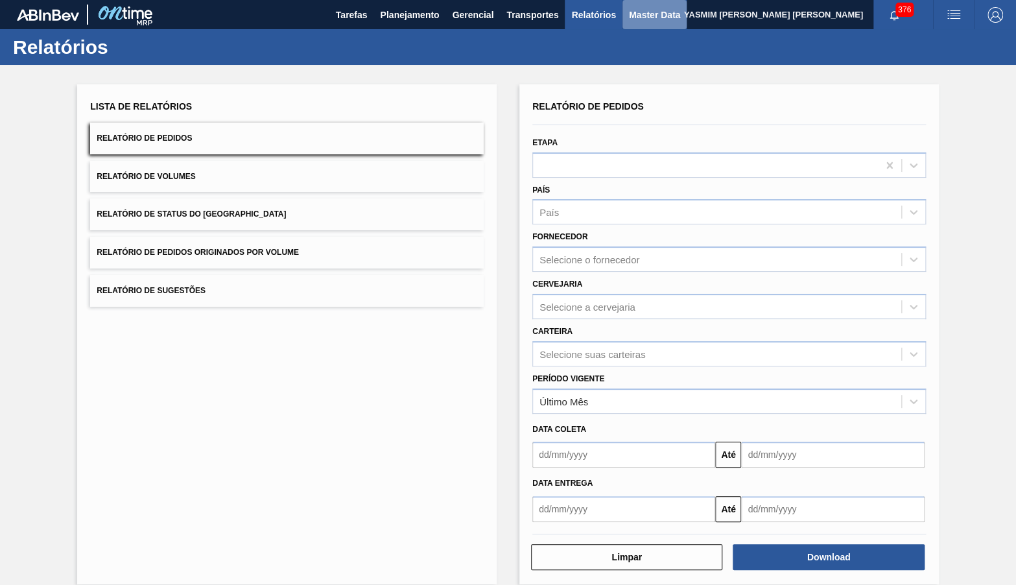
click at [642, 8] on span "Master Data" at bounding box center [654, 15] width 51 height 16
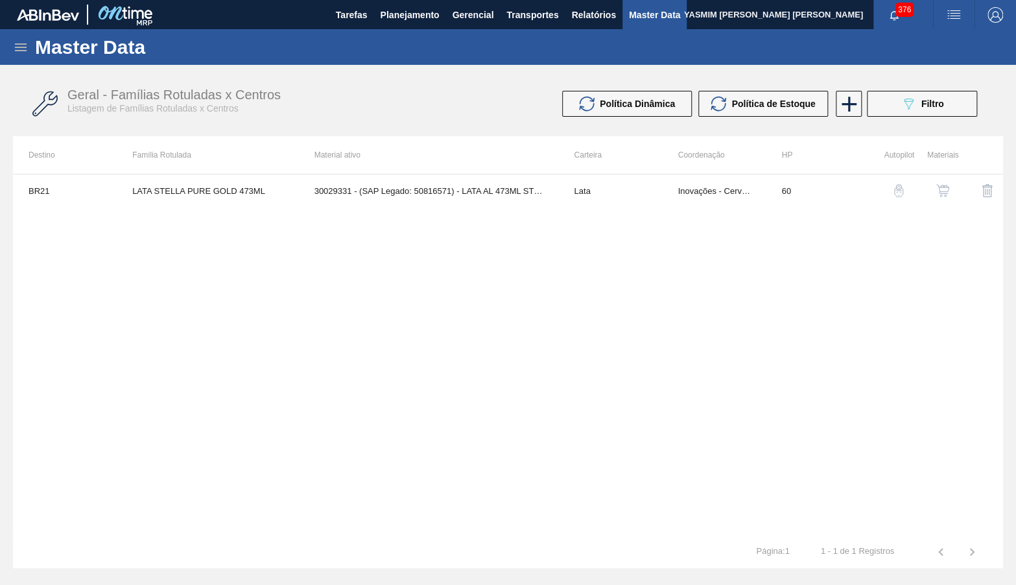
click at [27, 32] on div "Master Data" at bounding box center [508, 47] width 1016 height 36
click at [25, 50] on icon at bounding box center [21, 47] width 12 height 8
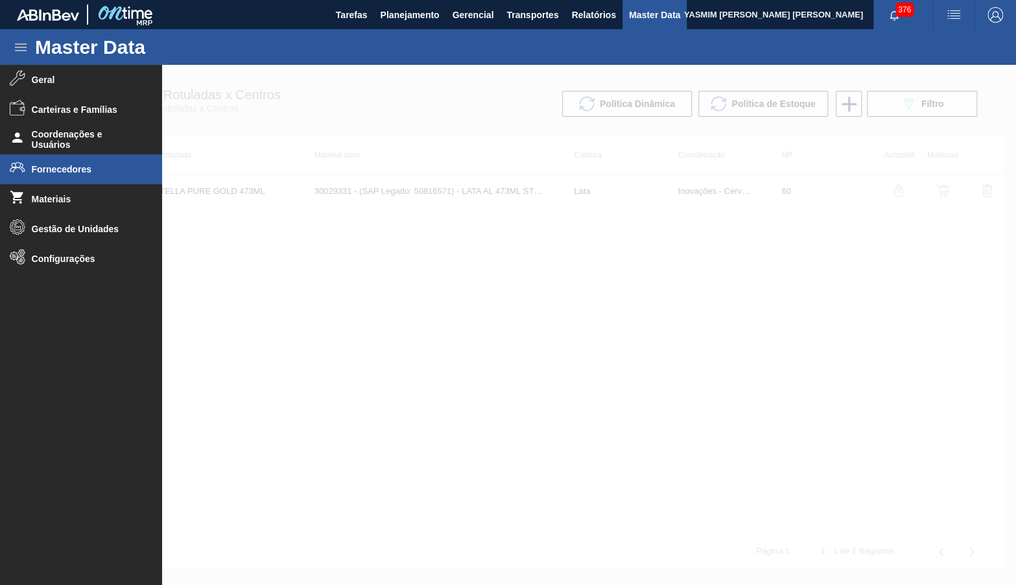
click at [74, 173] on span "Fornecedores" at bounding box center [85, 169] width 107 height 10
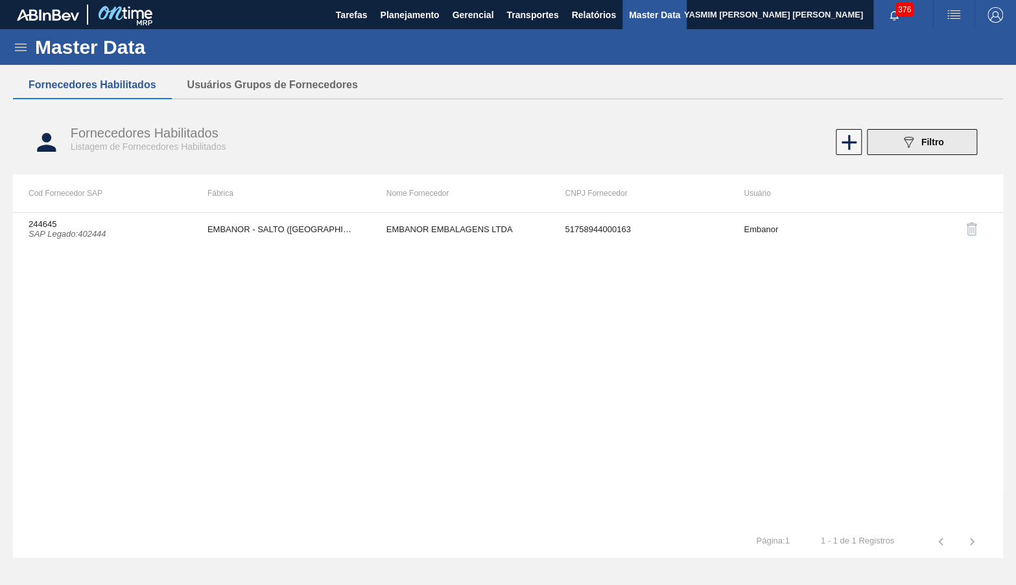
click at [945, 139] on button "089F7B8B-B2A5-4AFE-B5C0-19BA573D28AC Filtro" at bounding box center [922, 142] width 110 height 26
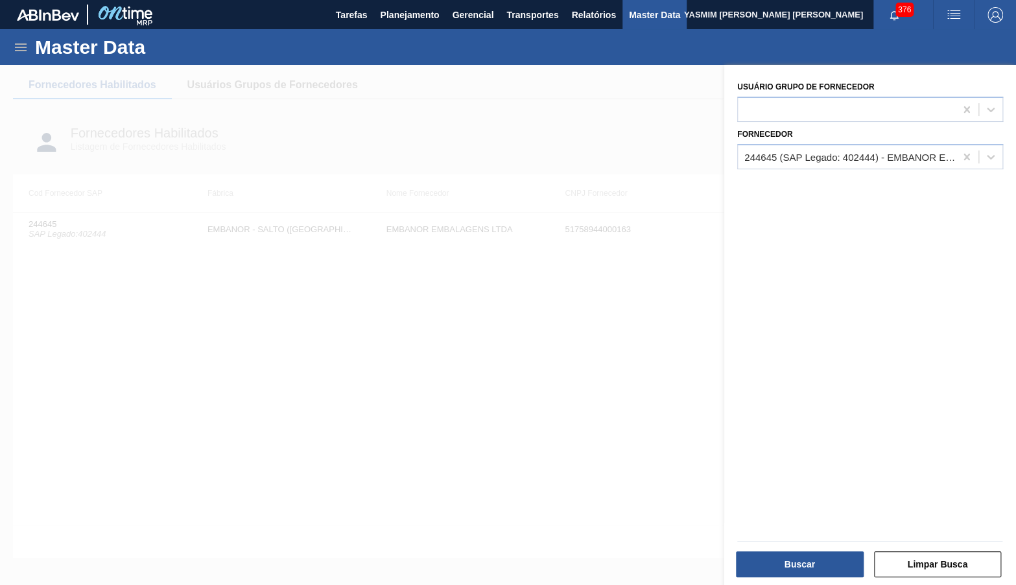
click at [673, 207] on div at bounding box center [508, 357] width 1016 height 585
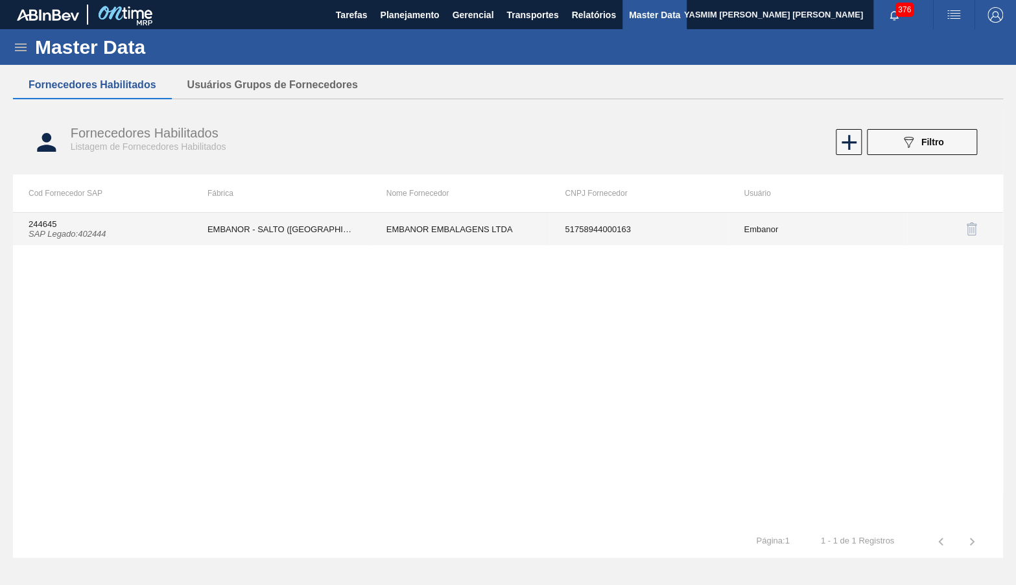
click at [509, 227] on td "EMBANOR EMBALAGENS LTDA" at bounding box center [460, 229] width 179 height 32
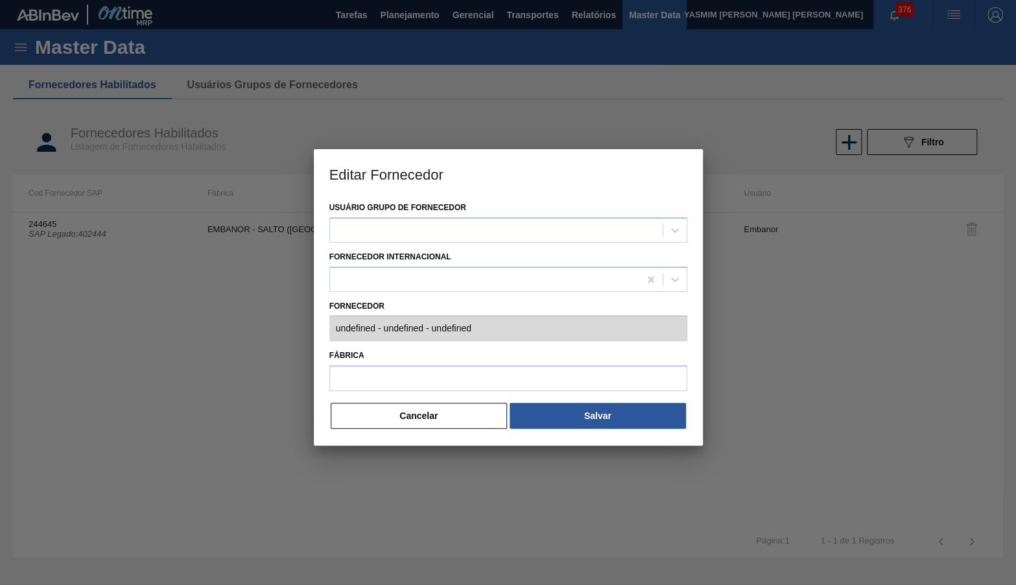
type input "244645 (SAP Legado: 402444) - EMBANOR EMBALAGENS LTDA - 51758944000163"
type input "EMBANOR - SALTO ([GEOGRAPHIC_DATA])"
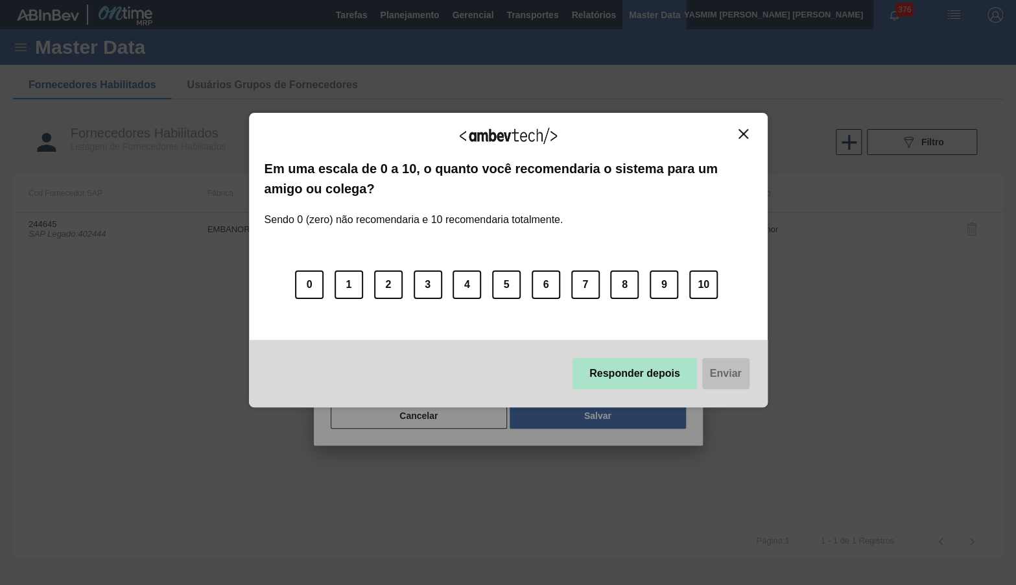
click at [654, 379] on button "Responder depois" at bounding box center [635, 373] width 124 height 31
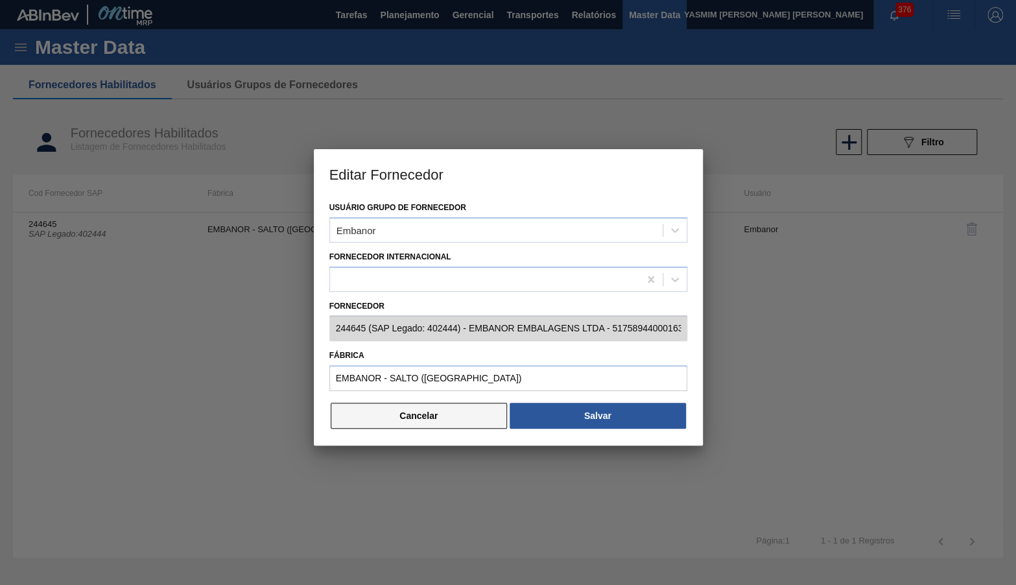
click at [366, 418] on button "Cancelar" at bounding box center [419, 416] width 177 height 26
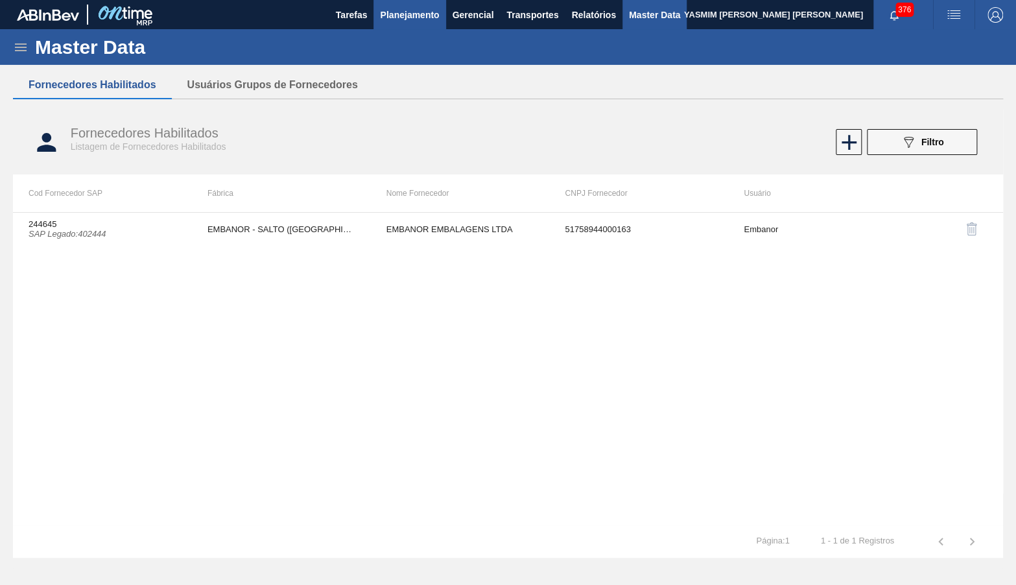
click at [408, 6] on button "Planejamento" at bounding box center [409, 14] width 72 height 29
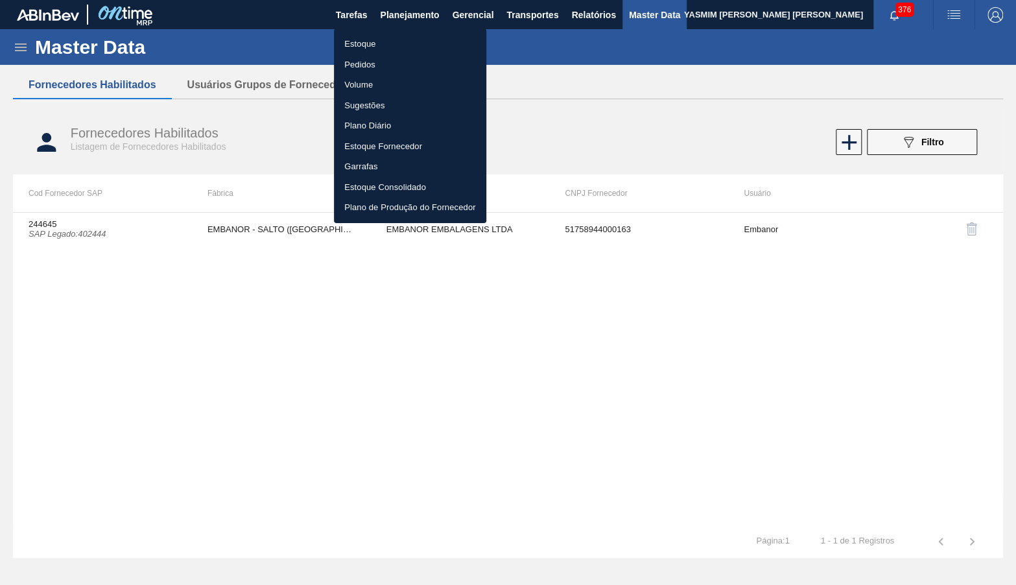
click at [383, 41] on li "Estoque" at bounding box center [410, 44] width 152 height 21
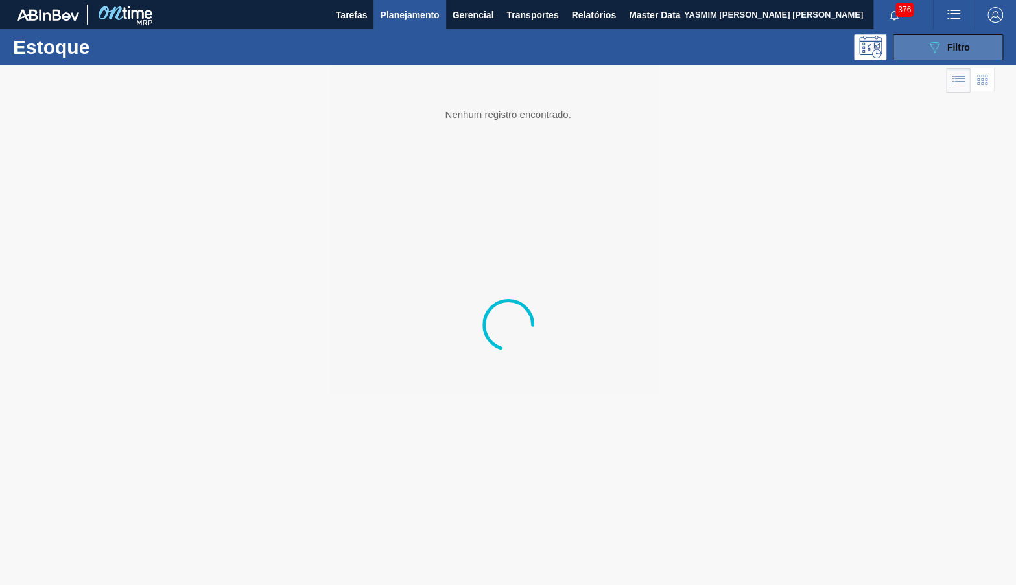
click at [960, 53] on span "Filtro" at bounding box center [958, 47] width 23 height 10
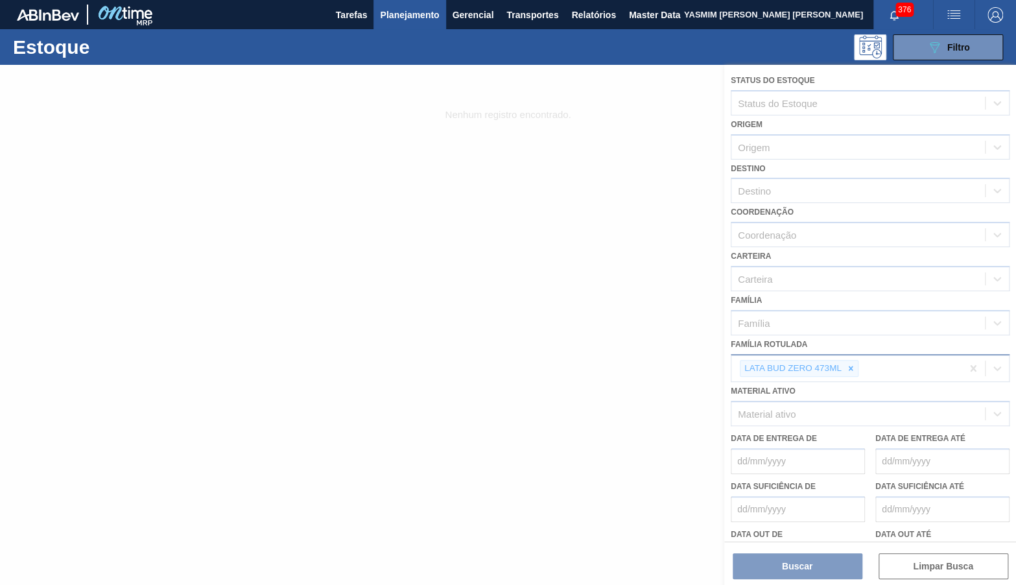
click at [849, 361] on div at bounding box center [851, 369] width 14 height 16
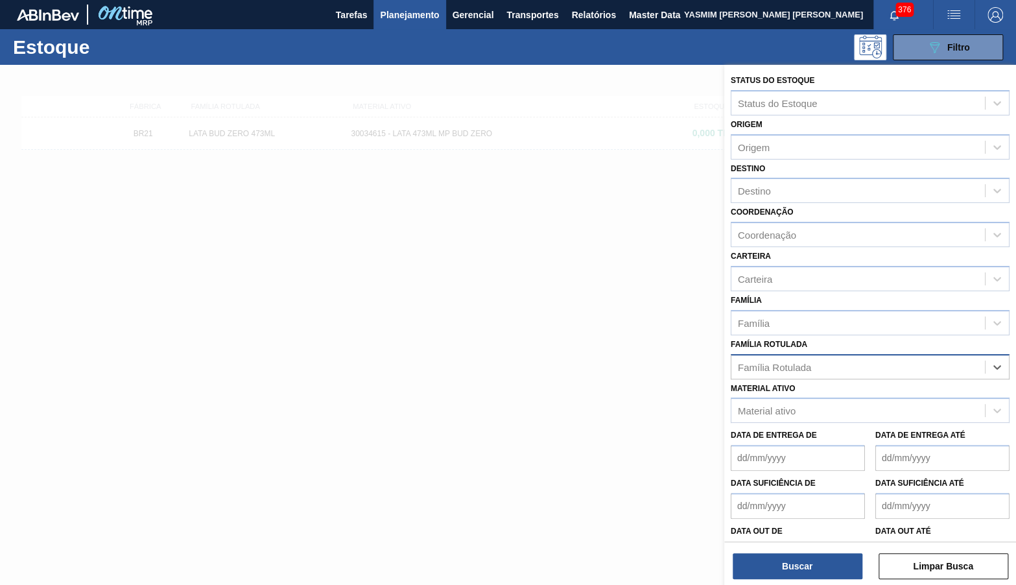
click at [852, 357] on div "Família Rotulada" at bounding box center [858, 366] width 254 height 19
click at [789, 313] on div "Família" at bounding box center [858, 322] width 254 height 19
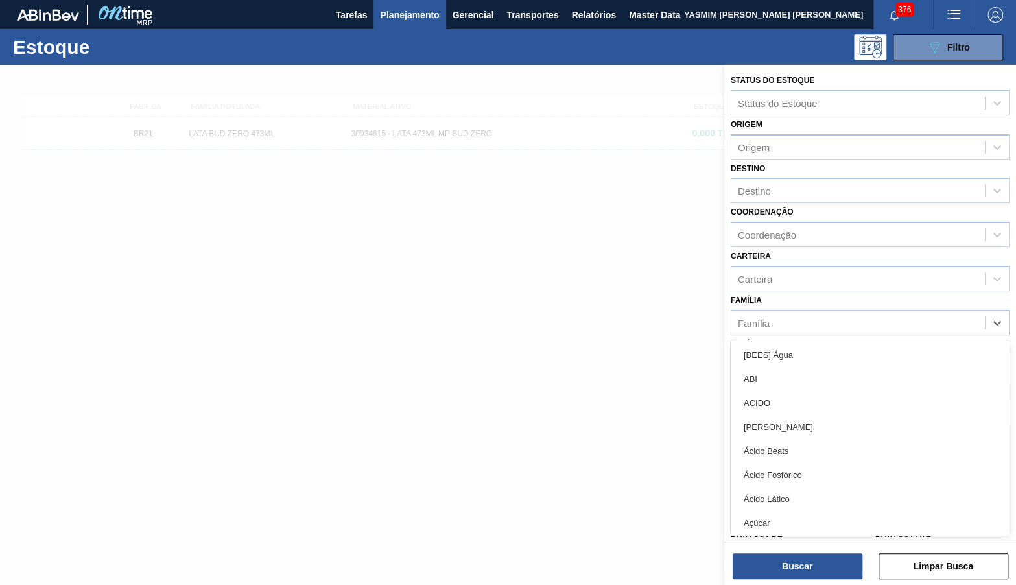
click at [803, 343] on div "[BEES] Água" at bounding box center [870, 355] width 279 height 24
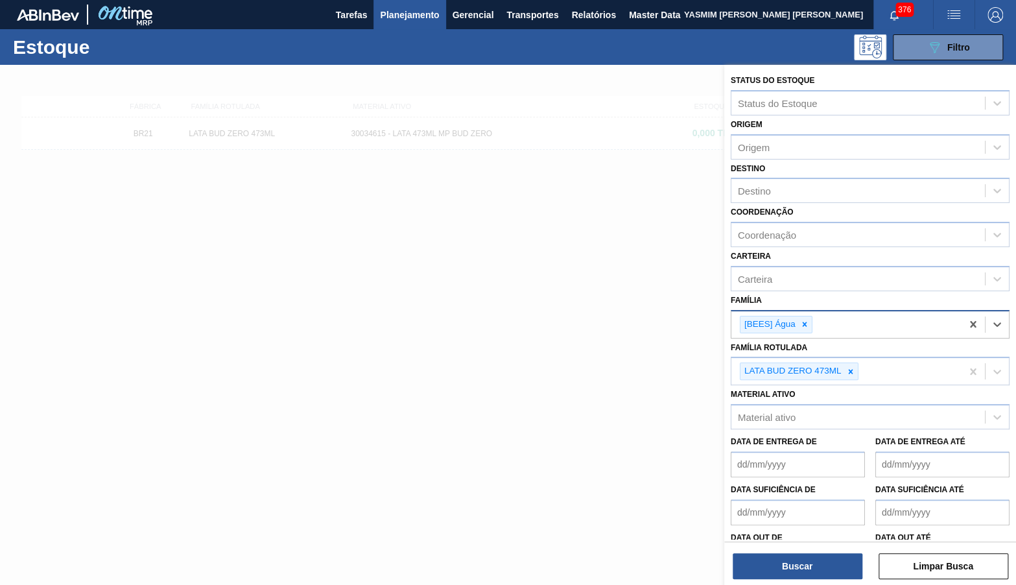
click at [794, 311] on div "[BEES] Água" at bounding box center [846, 324] width 230 height 27
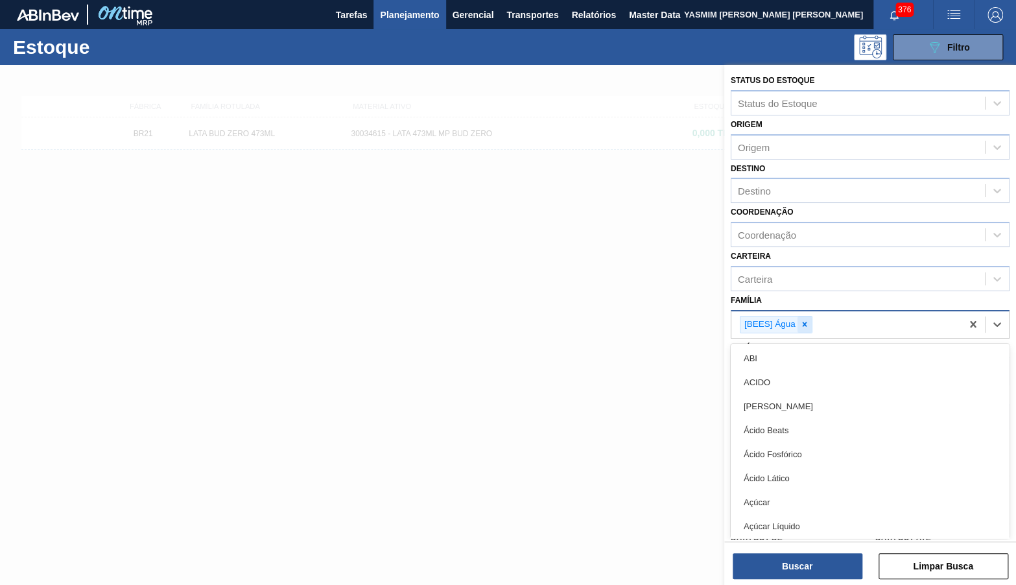
click at [807, 320] on icon at bounding box center [804, 324] width 9 height 9
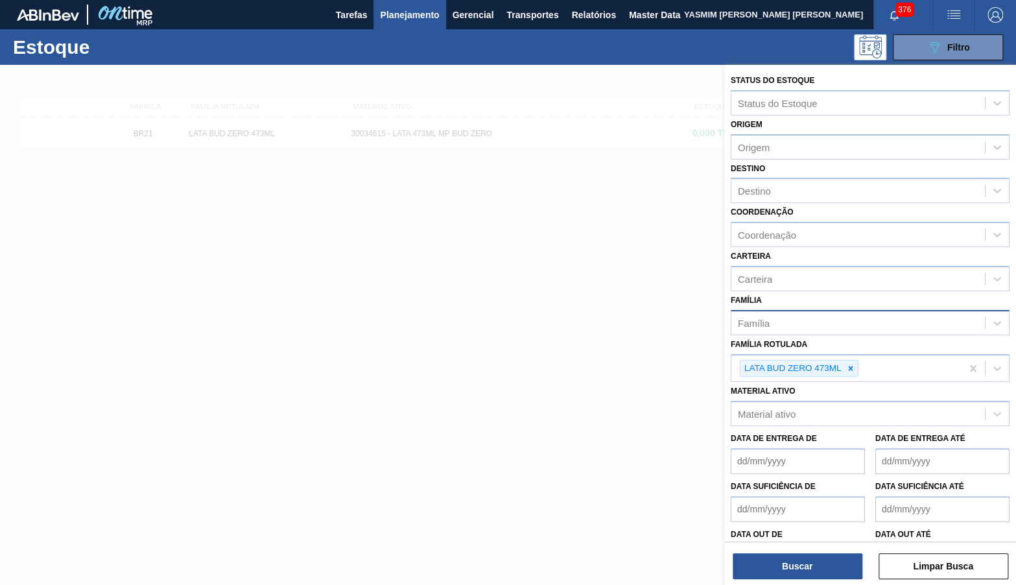
click at [831, 291] on div "Família Família" at bounding box center [870, 313] width 279 height 44
click at [853, 364] on icon at bounding box center [850, 368] width 9 height 9
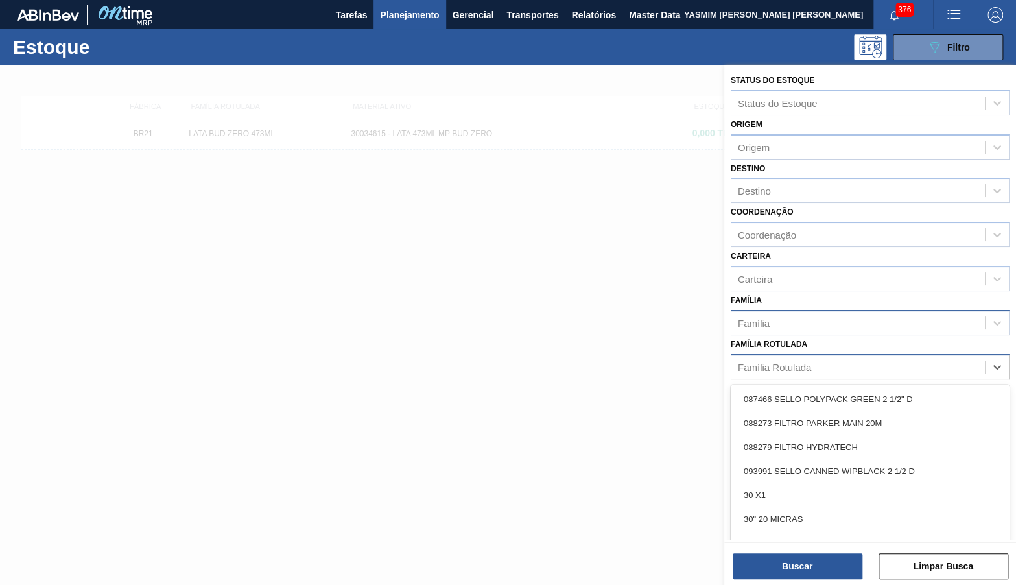
click at [843, 357] on div "Família Rotulada" at bounding box center [858, 366] width 254 height 19
type Rotulada "sk 350"
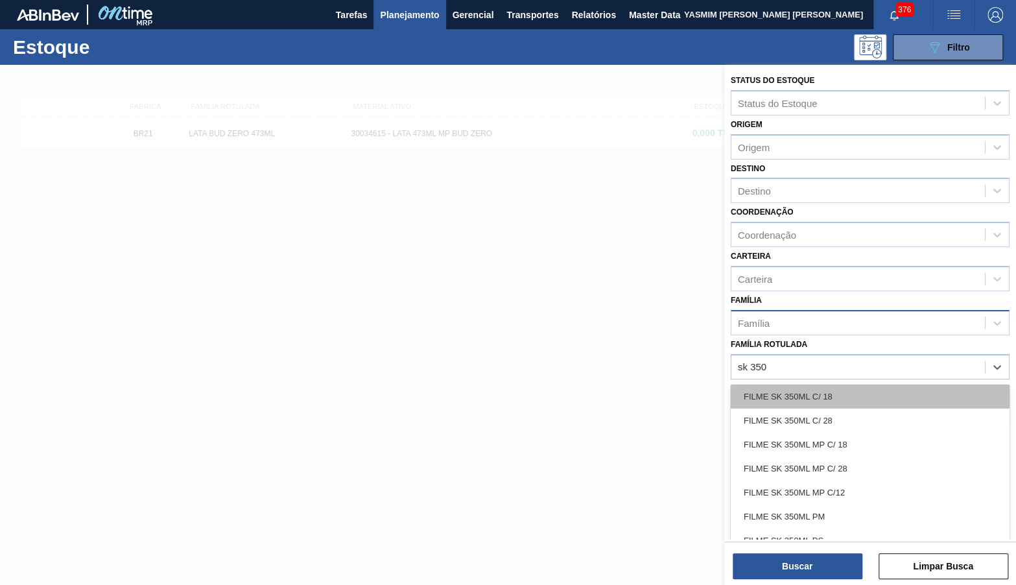
scroll to position [121, 0]
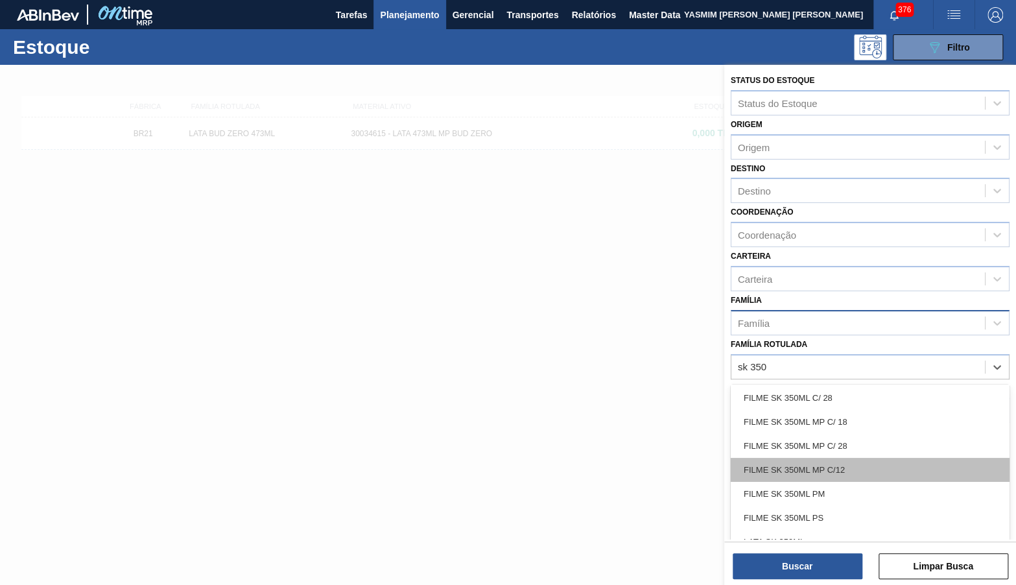
click at [862, 458] on div "FILME SK 350ML MP C/12" at bounding box center [870, 470] width 279 height 24
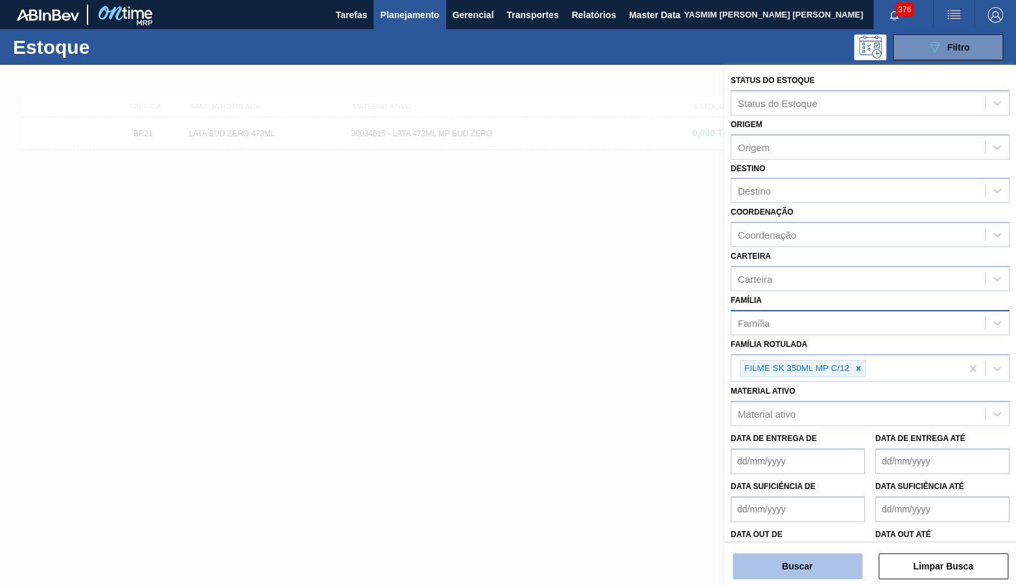
click at [791, 555] on button "Buscar" at bounding box center [798, 566] width 130 height 26
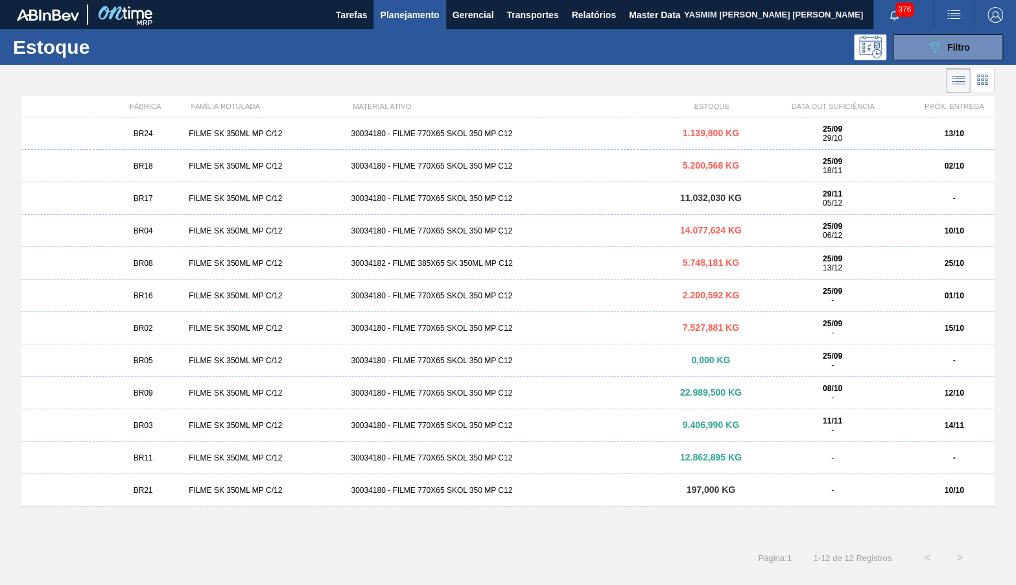
click at [164, 295] on div "BR16" at bounding box center [142, 295] width 81 height 9
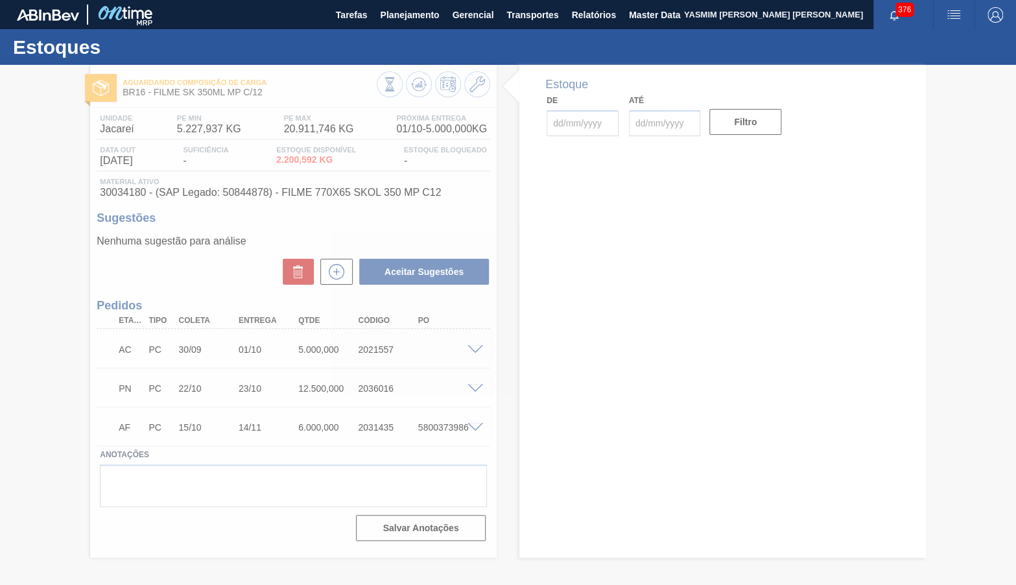
type input "[DATE]"
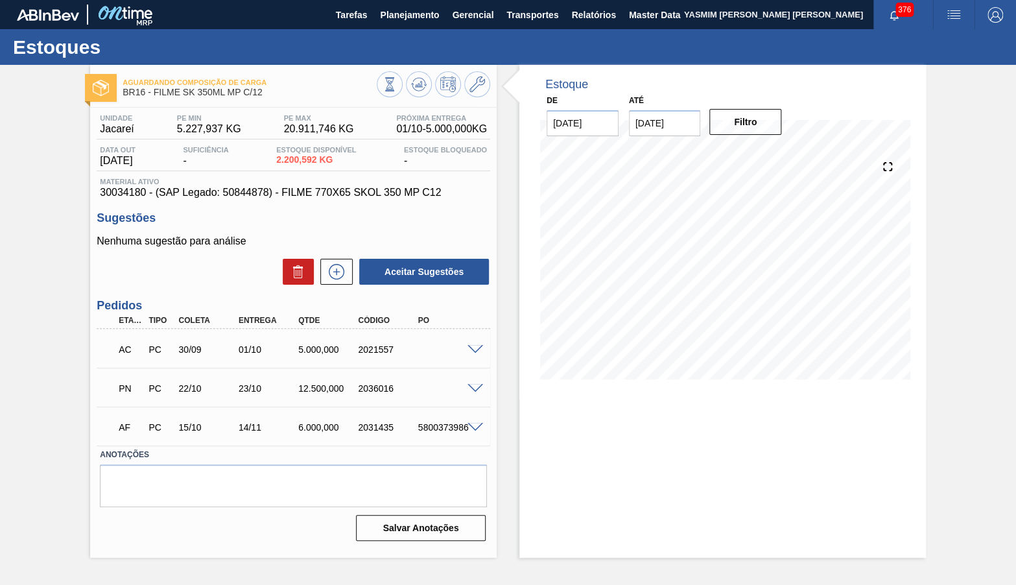
click at [475, 348] on span at bounding box center [476, 350] width 16 height 10
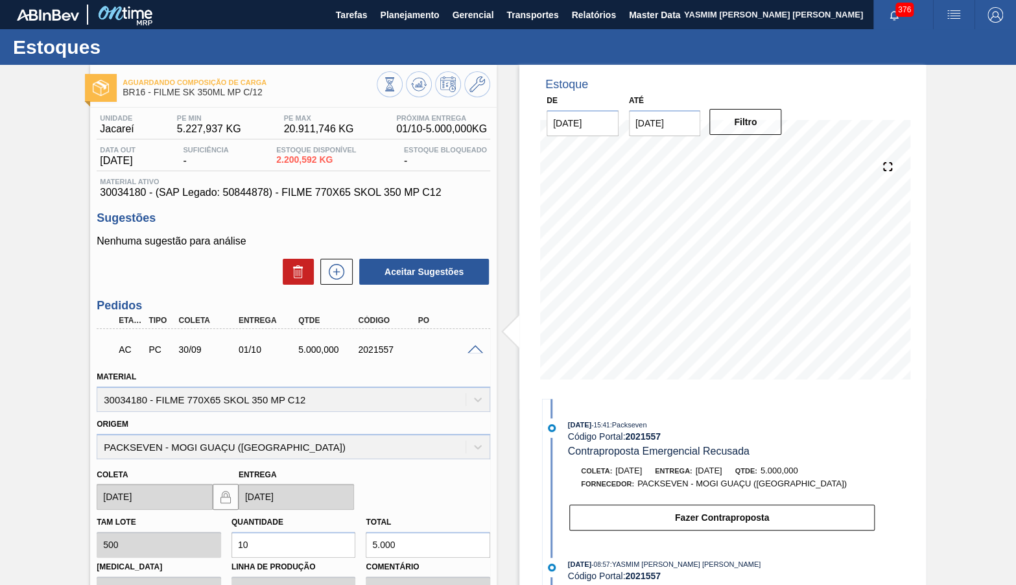
click at [475, 348] on span at bounding box center [476, 350] width 16 height 10
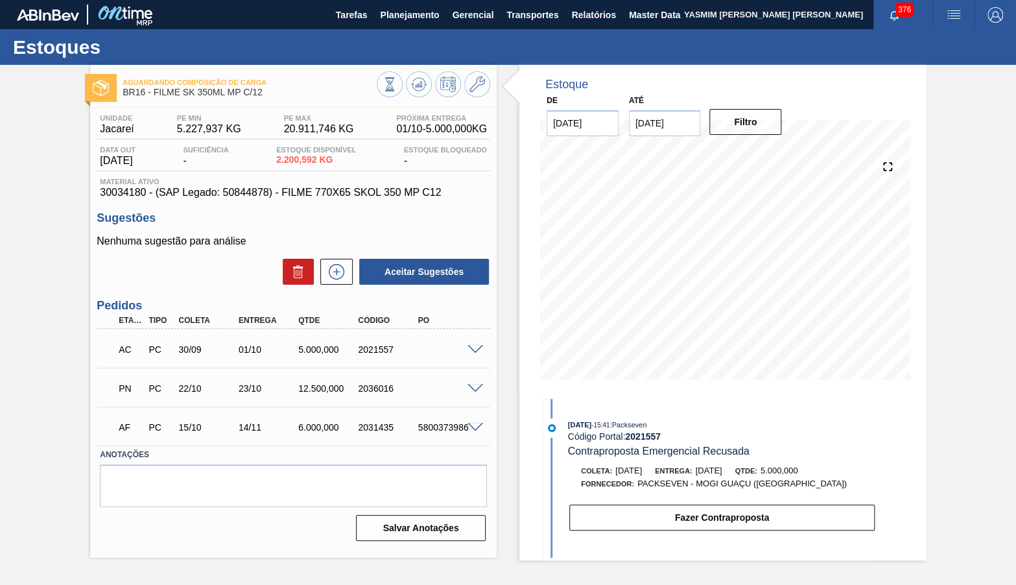
click at [468, 379] on div "PN PC 22/10 23/10 12.500,000 2036016" at bounding box center [289, 387] width 359 height 26
click at [474, 384] on span at bounding box center [476, 389] width 16 height 10
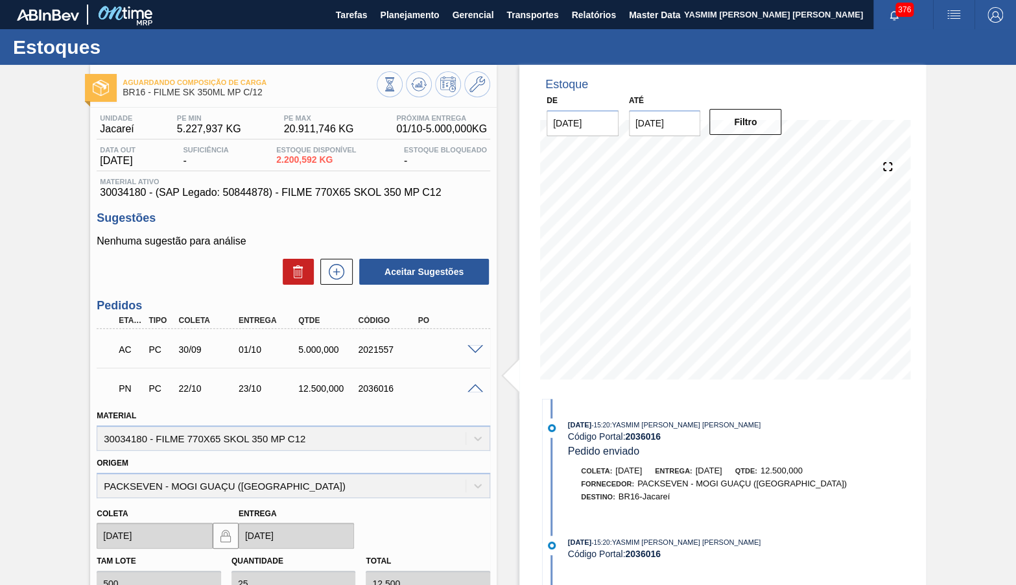
click at [474, 384] on span at bounding box center [476, 389] width 16 height 10
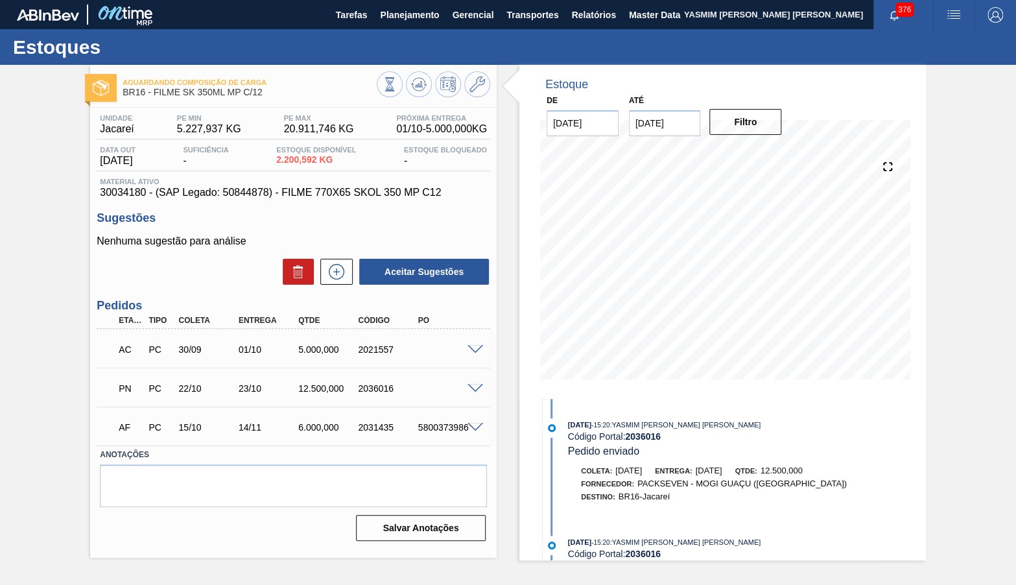
drag, startPoint x: 379, startPoint y: 337, endPoint x: 390, endPoint y: 342, distance: 11.9
click at [378, 337] on div "AC PC 30/09 01/10 5.000,000 2021557" at bounding box center [289, 348] width 359 height 26
click at [479, 349] on span at bounding box center [476, 350] width 16 height 10
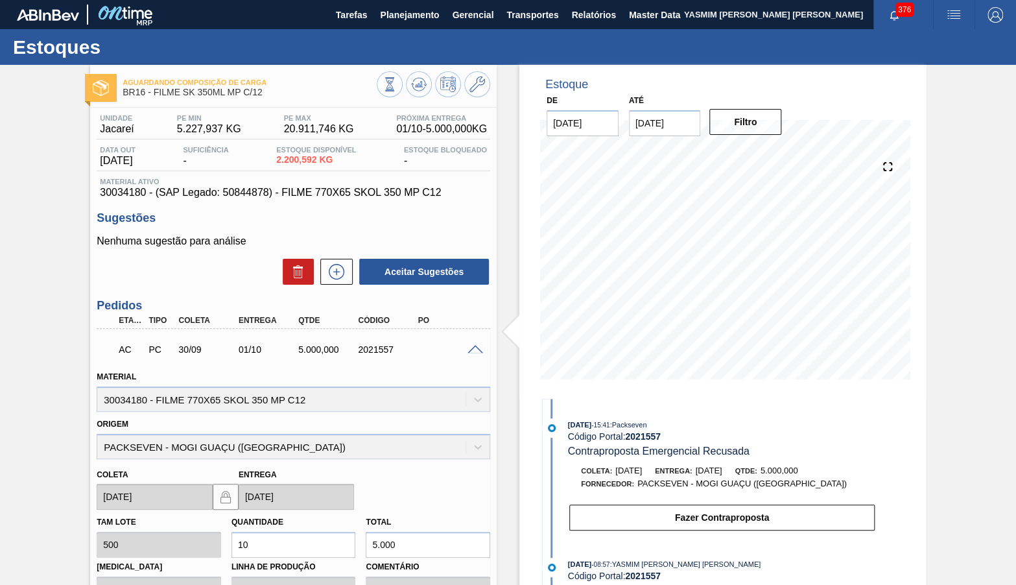
click at [661, 447] on span "Contraproposta Emergencial Recusada" at bounding box center [659, 450] width 182 height 11
click at [486, 439] on div "Origem PACKSEVEN - MOGI GUAÇU ([GEOGRAPHIC_DATA])" at bounding box center [294, 437] width 394 height 44
click at [418, 78] on icon at bounding box center [419, 85] width 16 height 16
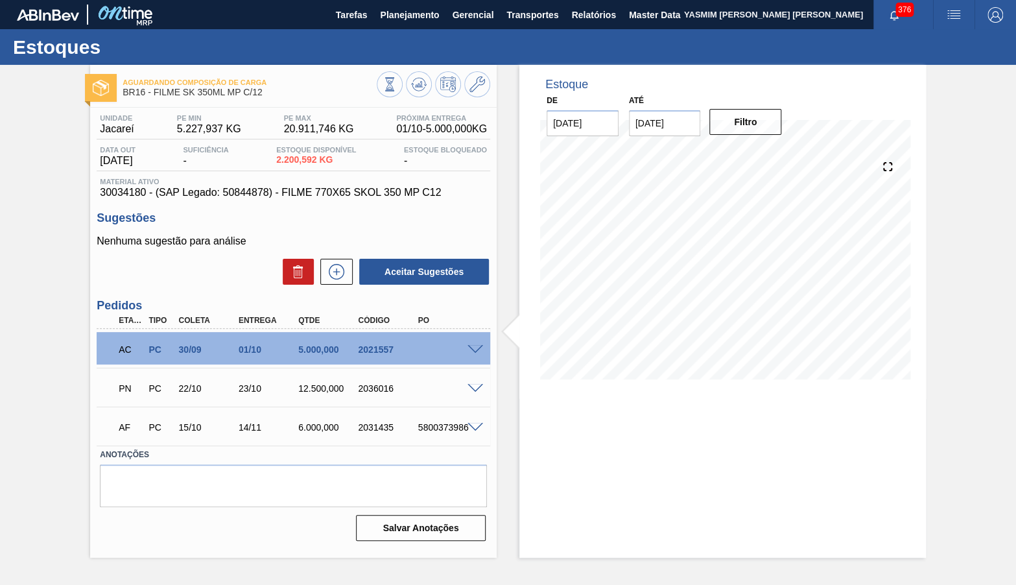
click at [475, 349] on span at bounding box center [476, 350] width 16 height 10
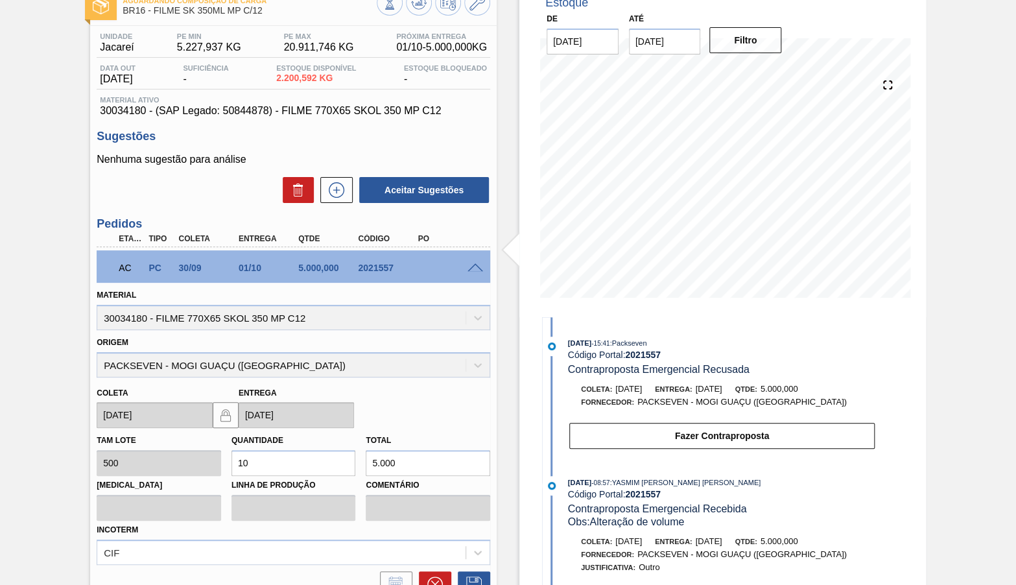
scroll to position [121, 0]
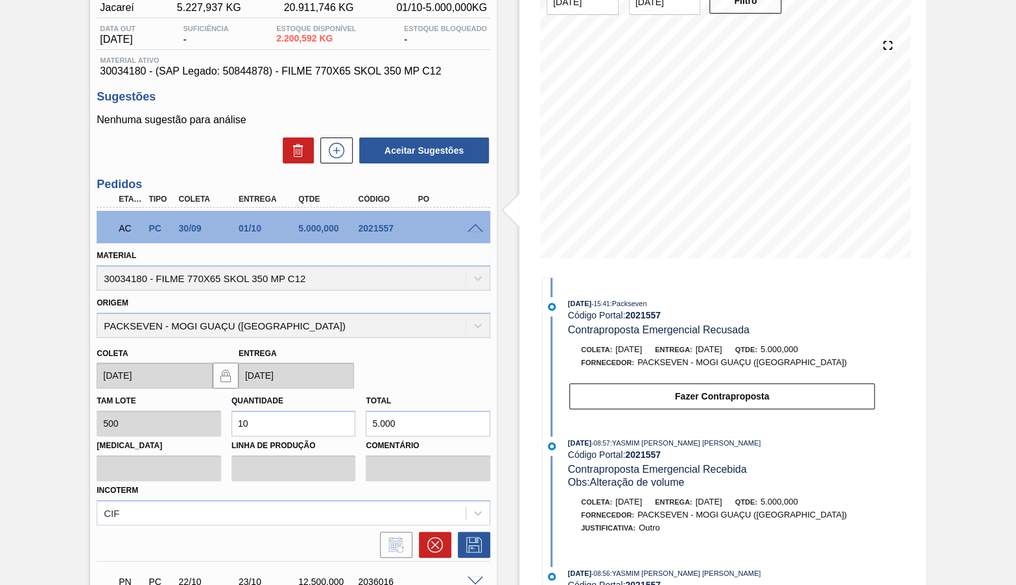
click at [472, 219] on div "AC PC 30/09 01/10 5.000,000 2021557" at bounding box center [294, 227] width 394 height 32
click at [472, 224] on span at bounding box center [476, 229] width 16 height 10
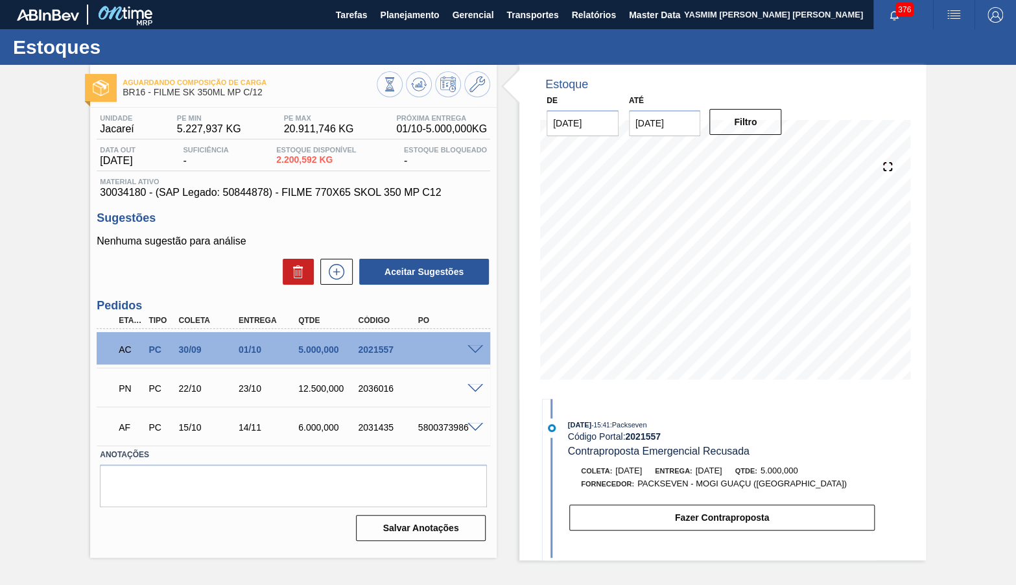
scroll to position [0, 0]
